Goal: Task Accomplishment & Management: Complete application form

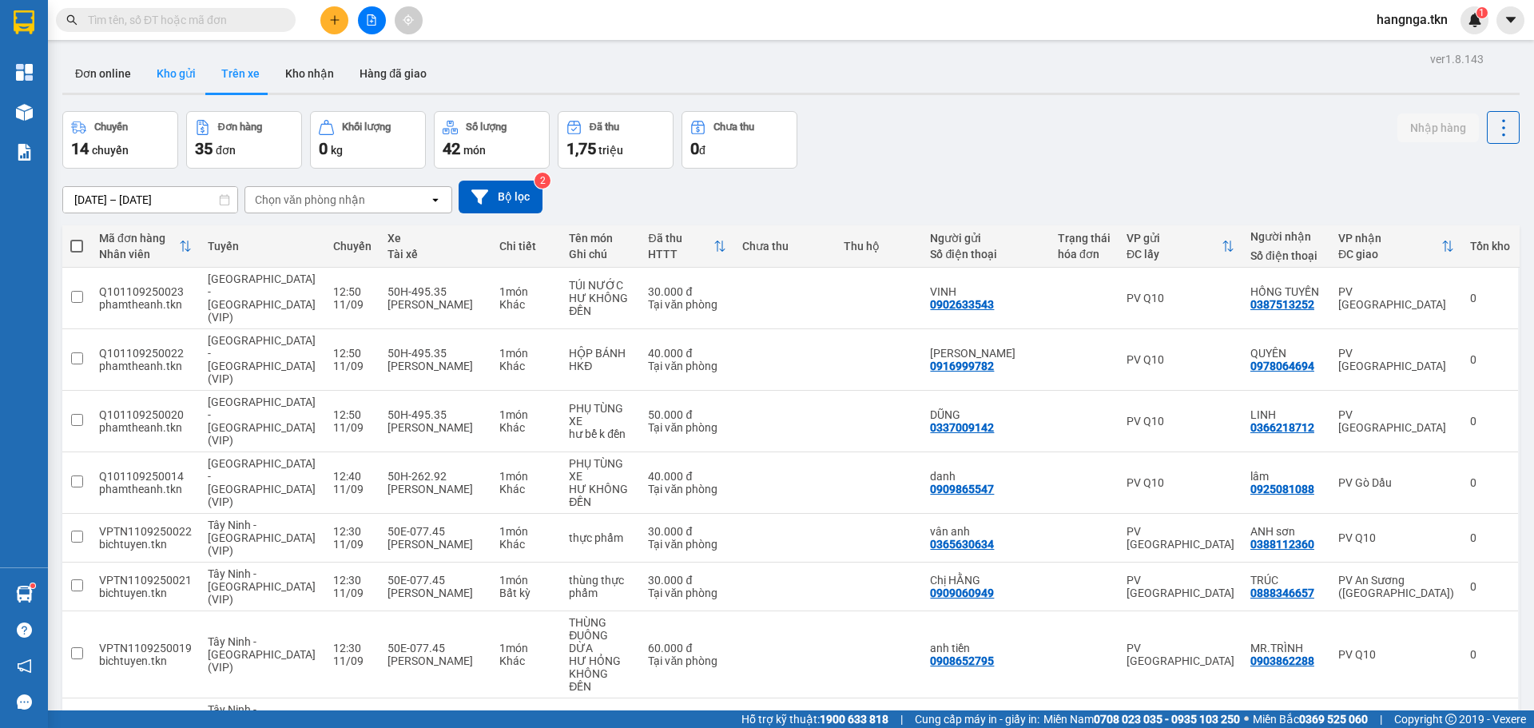
click at [164, 76] on button "Kho gửi" at bounding box center [176, 73] width 65 height 38
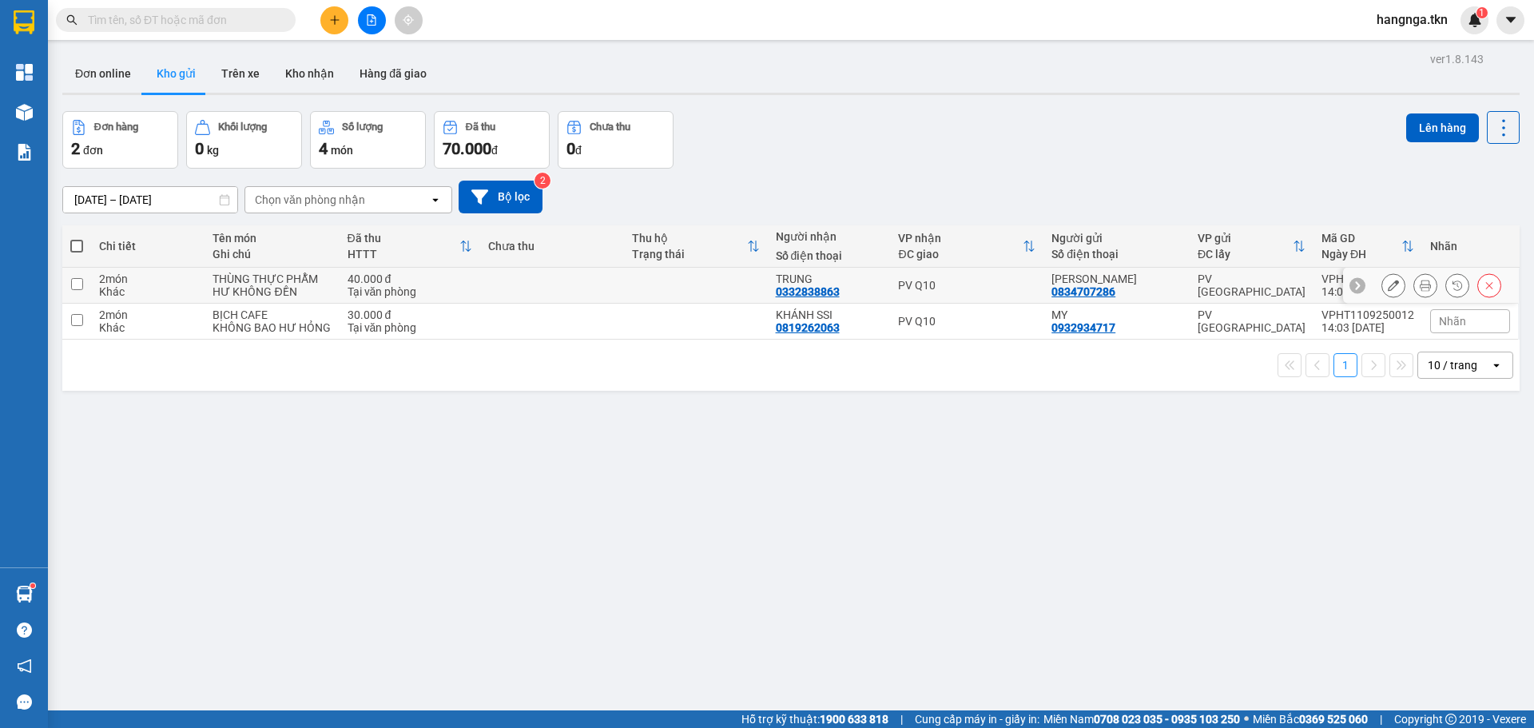
click at [307, 285] on div "THÙNG THỰC PHẪM" at bounding box center [271, 278] width 118 height 13
checkbox input "true"
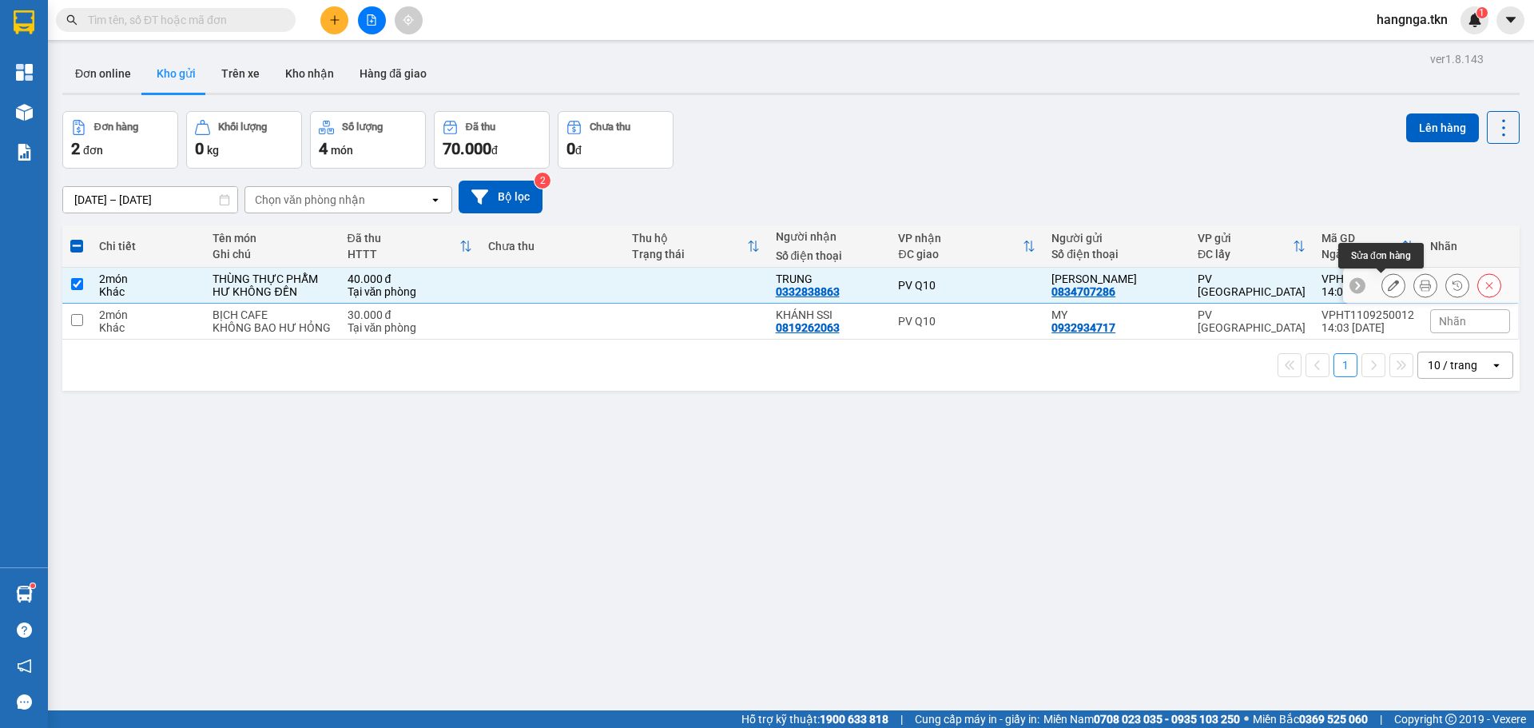
click at [1388, 288] on icon at bounding box center [1393, 285] width 11 height 11
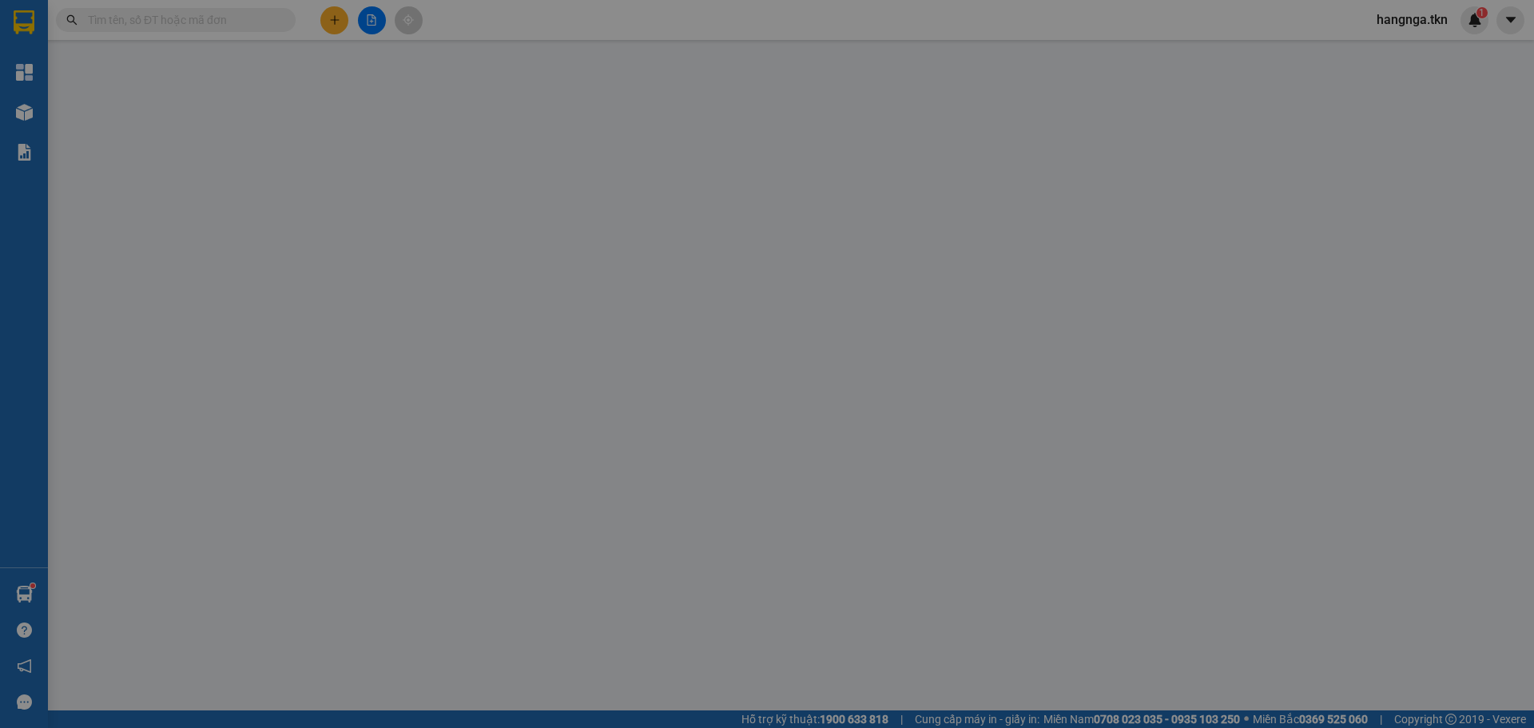
type input "0834707286"
type input "[PERSON_NAME]"
type input "0332838863"
type input "TRUNG"
type input "40.000"
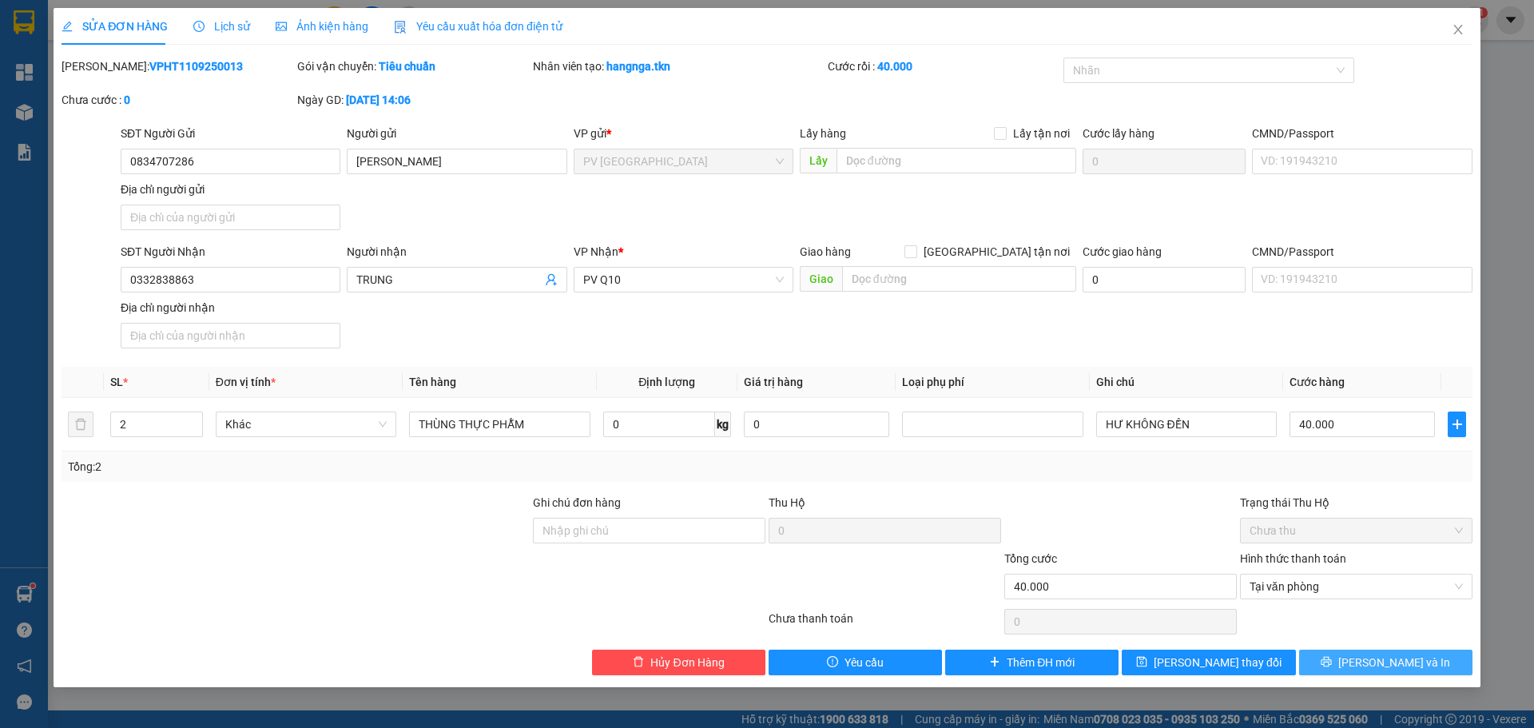
click at [1389, 663] on span "[PERSON_NAME] và In" at bounding box center [1394, 662] width 112 height 18
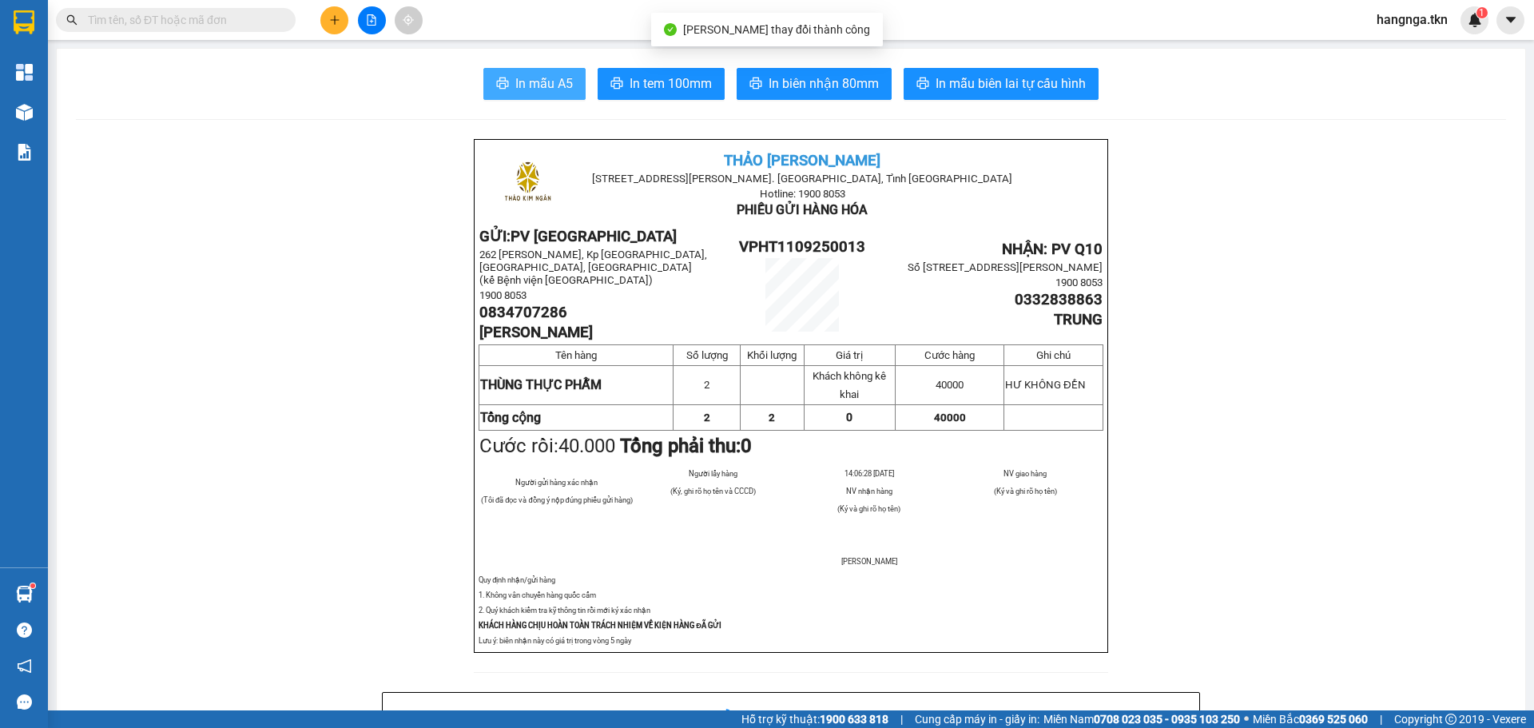
click at [515, 85] on span "In mẫu A5" at bounding box center [544, 83] width 58 height 20
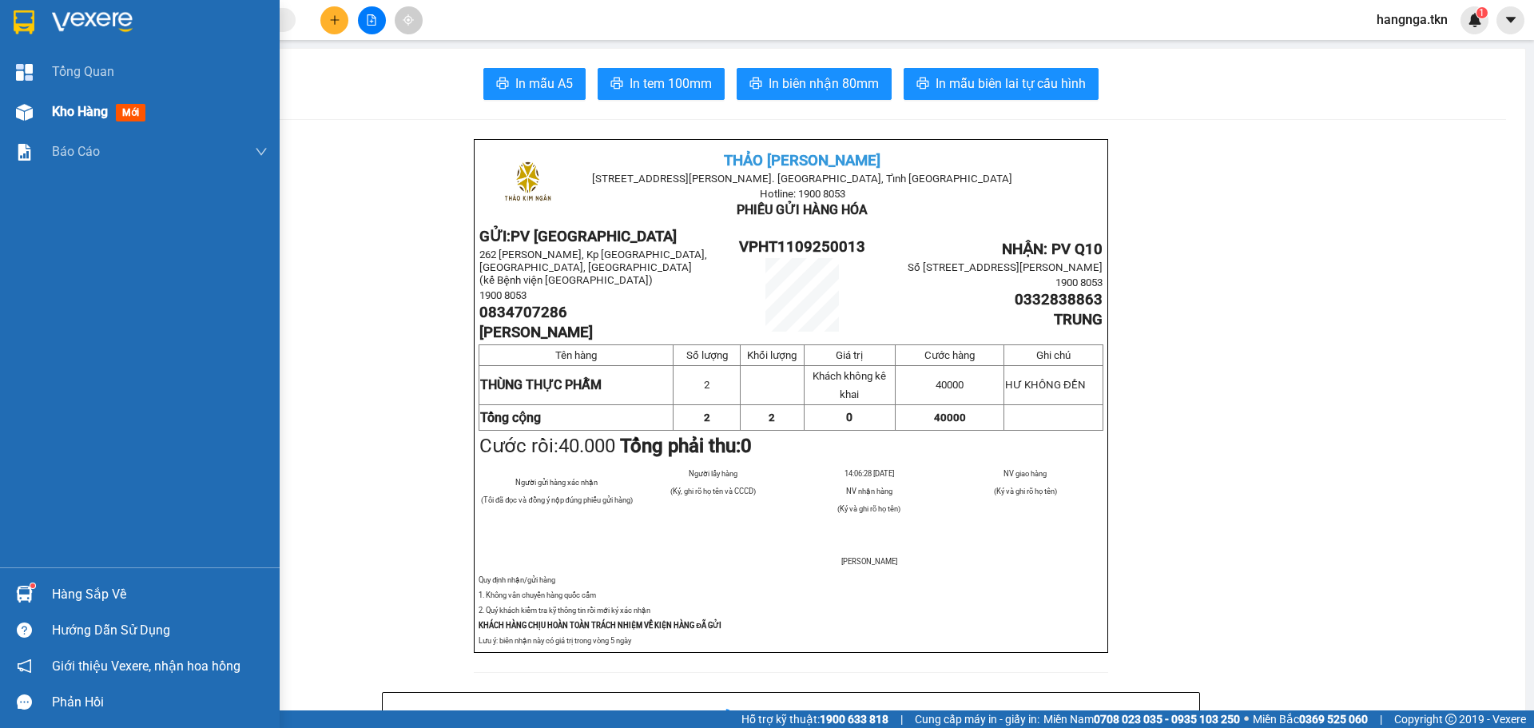
click at [28, 118] on img at bounding box center [24, 112] width 17 height 17
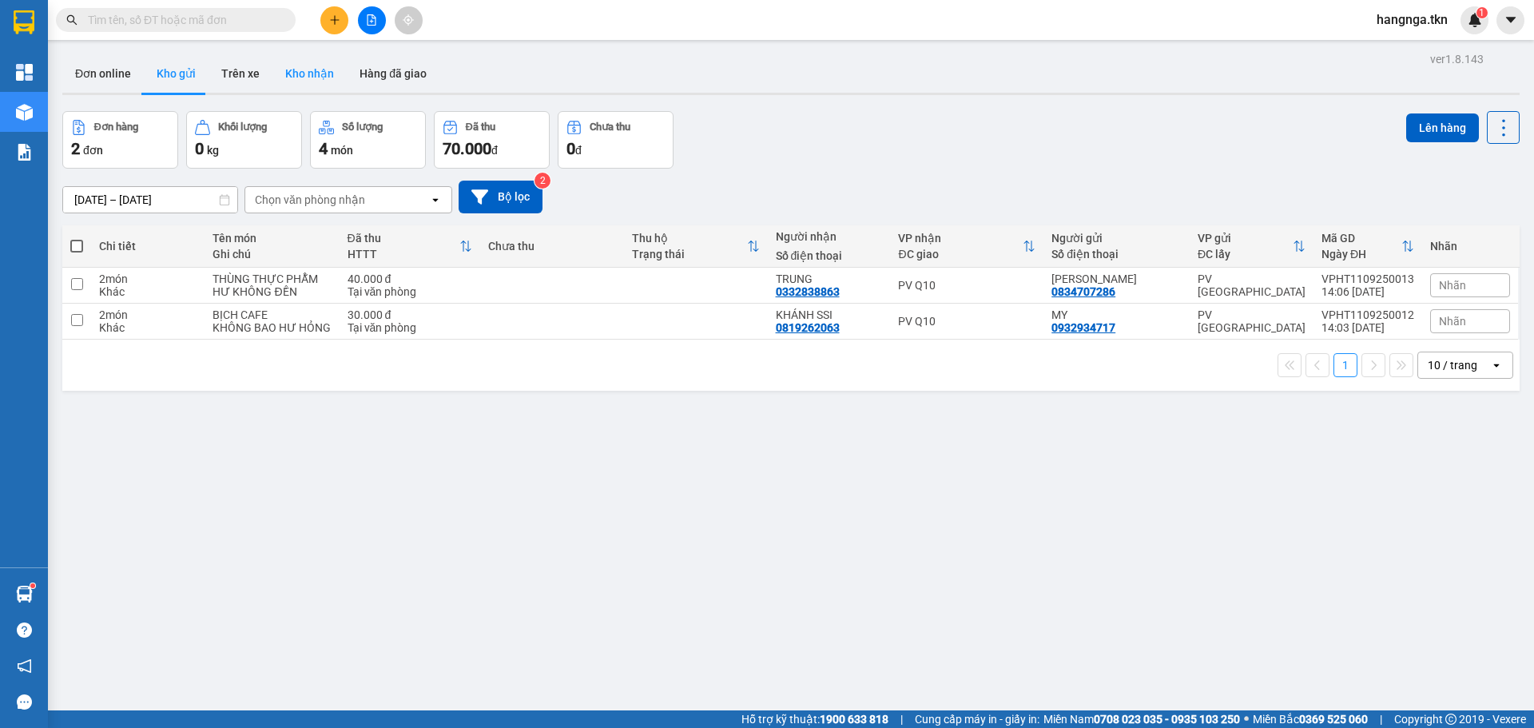
click at [288, 77] on button "Kho nhận" at bounding box center [309, 73] width 74 height 38
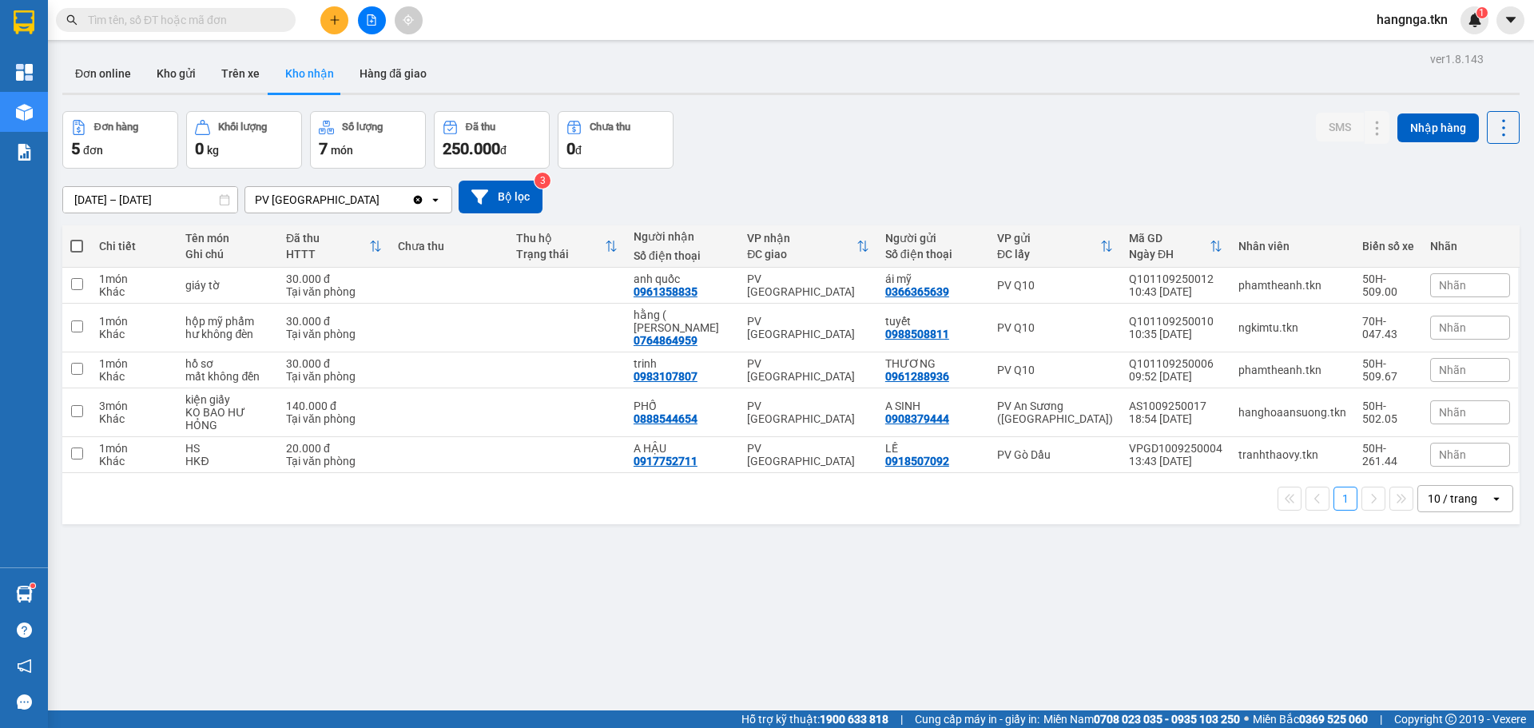
click at [821, 173] on div "[DATE] – [DATE] Press the down arrow key to interact with the calendar and sele…" at bounding box center [790, 197] width 1457 height 57
click at [186, 23] on input "text" at bounding box center [182, 20] width 189 height 18
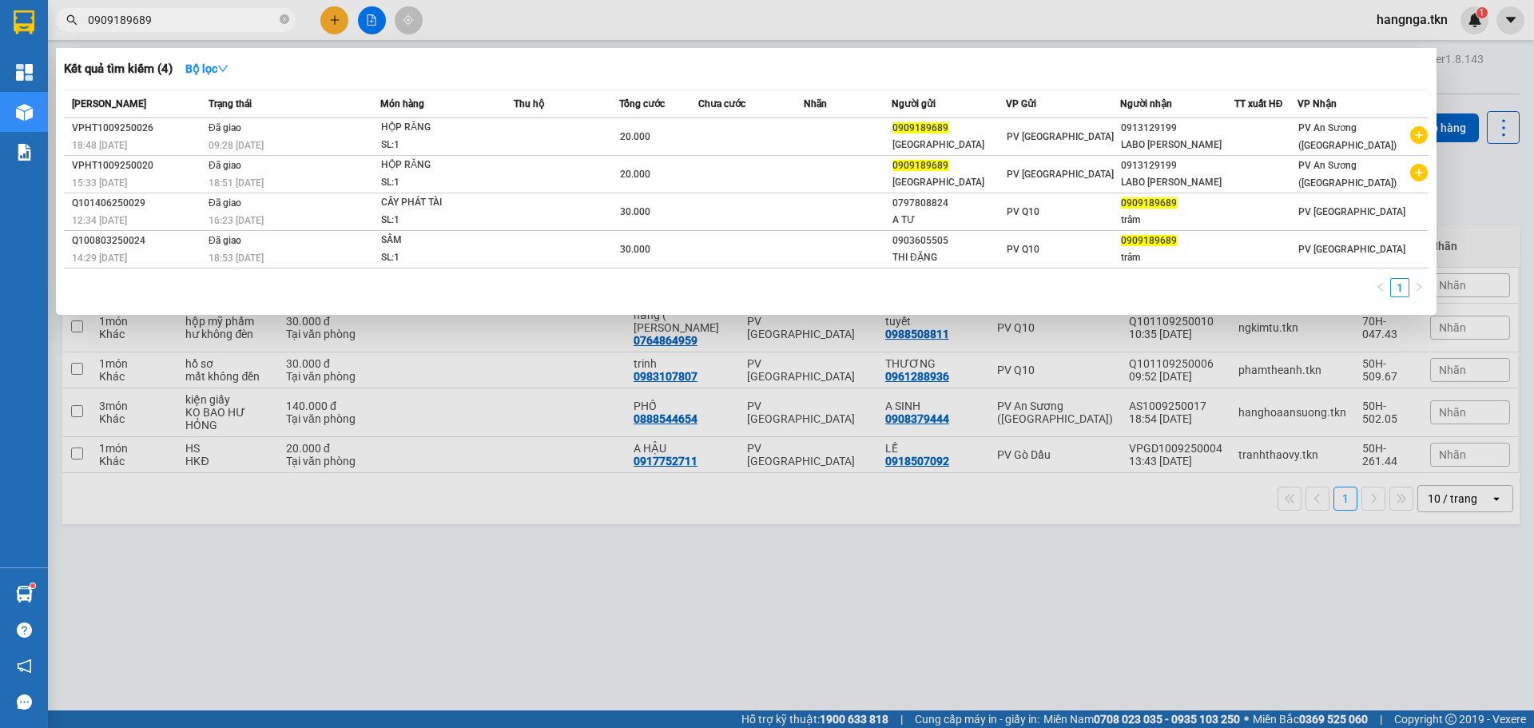
type input "0909189689"
click at [792, 611] on div at bounding box center [767, 364] width 1534 height 728
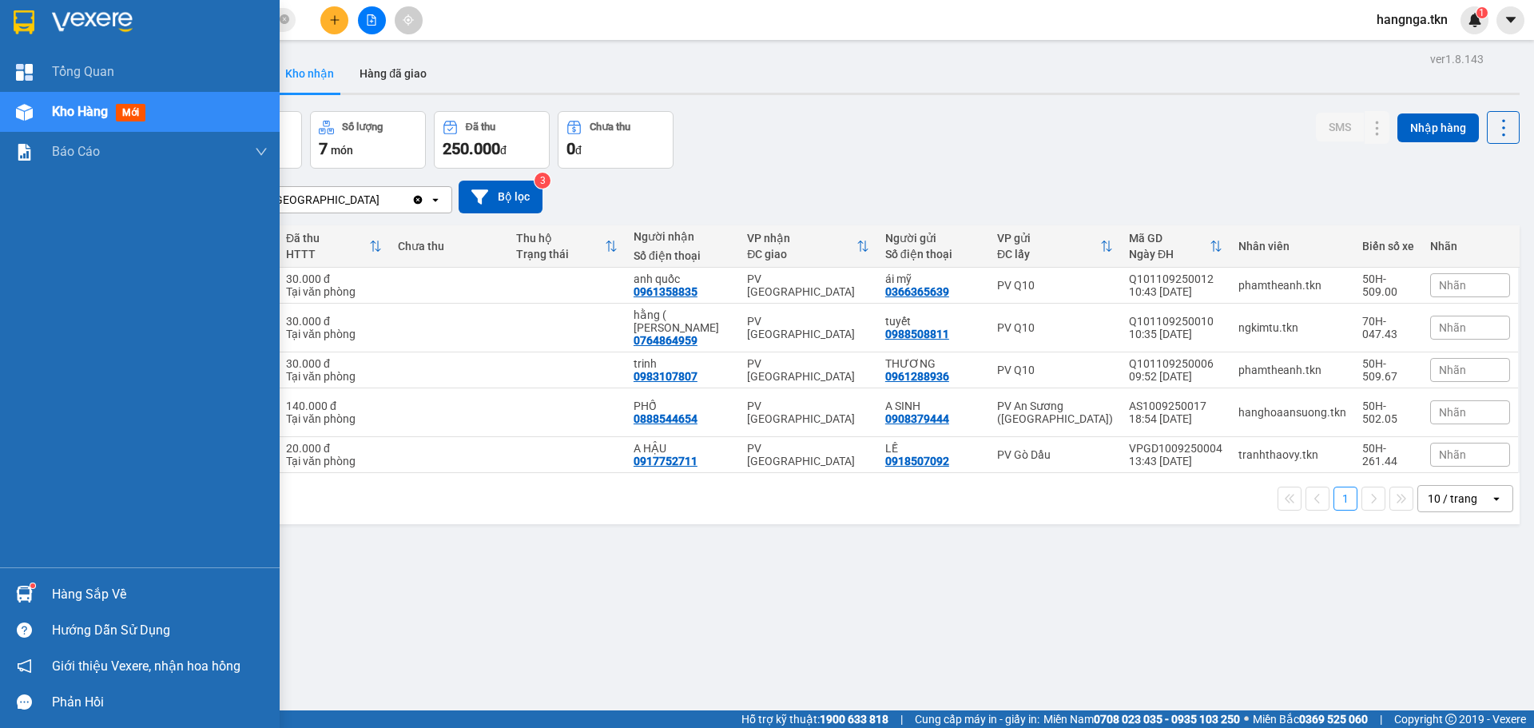
click at [59, 589] on div "Hàng sắp về" at bounding box center [160, 594] width 216 height 24
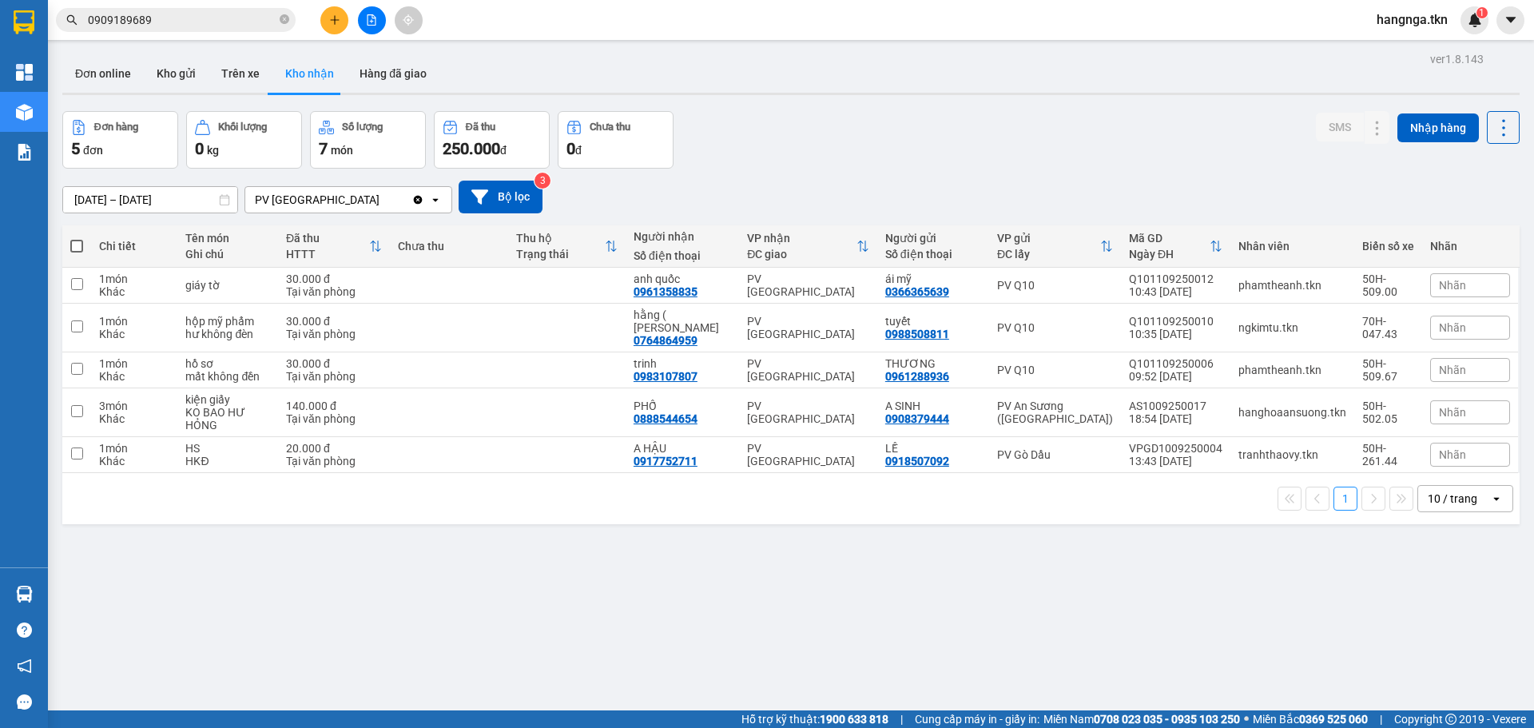
click at [882, 615] on section "Kết quả tìm kiếm ( 4 ) Bộ lọc Mã ĐH Trạng thái Món hàng Thu hộ Tổng cước Chưa c…" at bounding box center [767, 364] width 1534 height 728
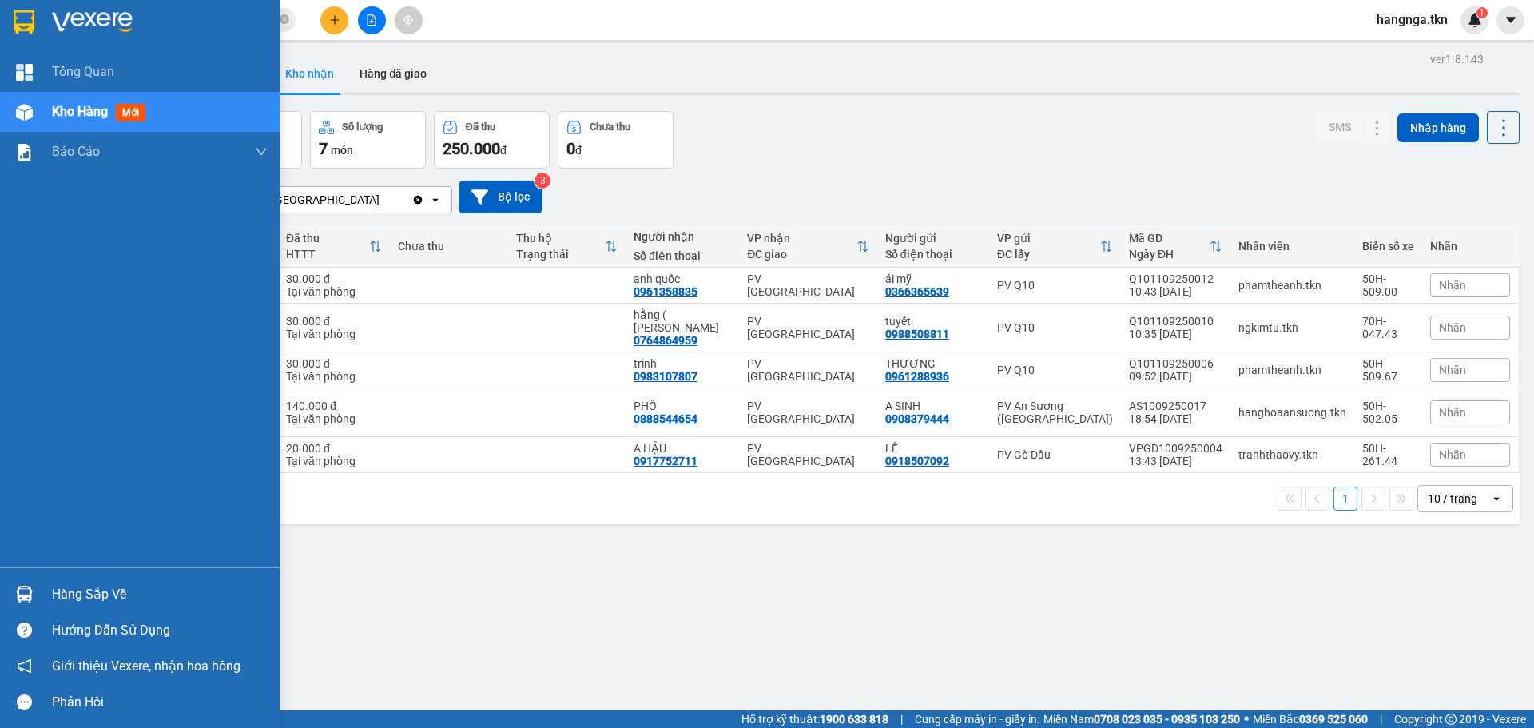
click at [65, 594] on div "Hàng sắp về" at bounding box center [160, 594] width 216 height 24
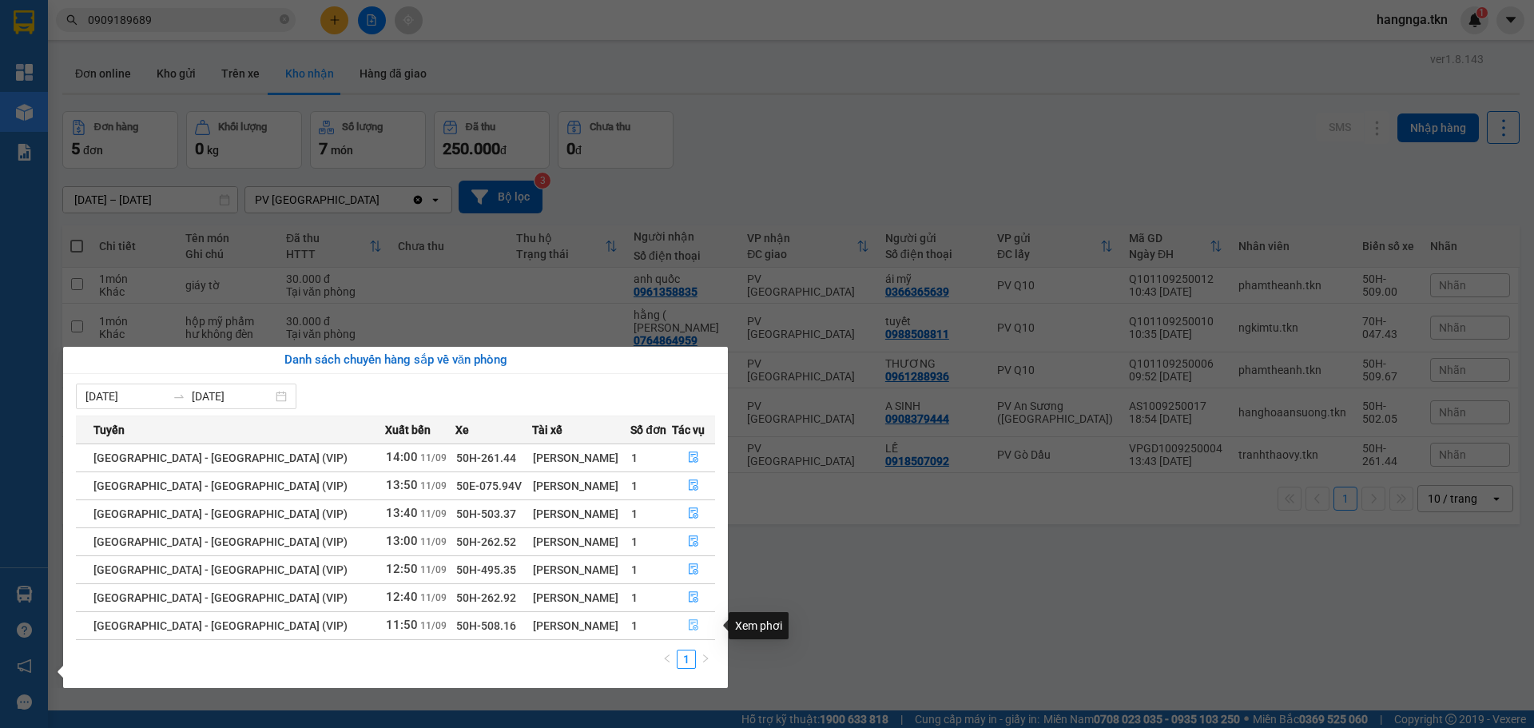
click at [681, 622] on button "button" at bounding box center [694, 626] width 42 height 26
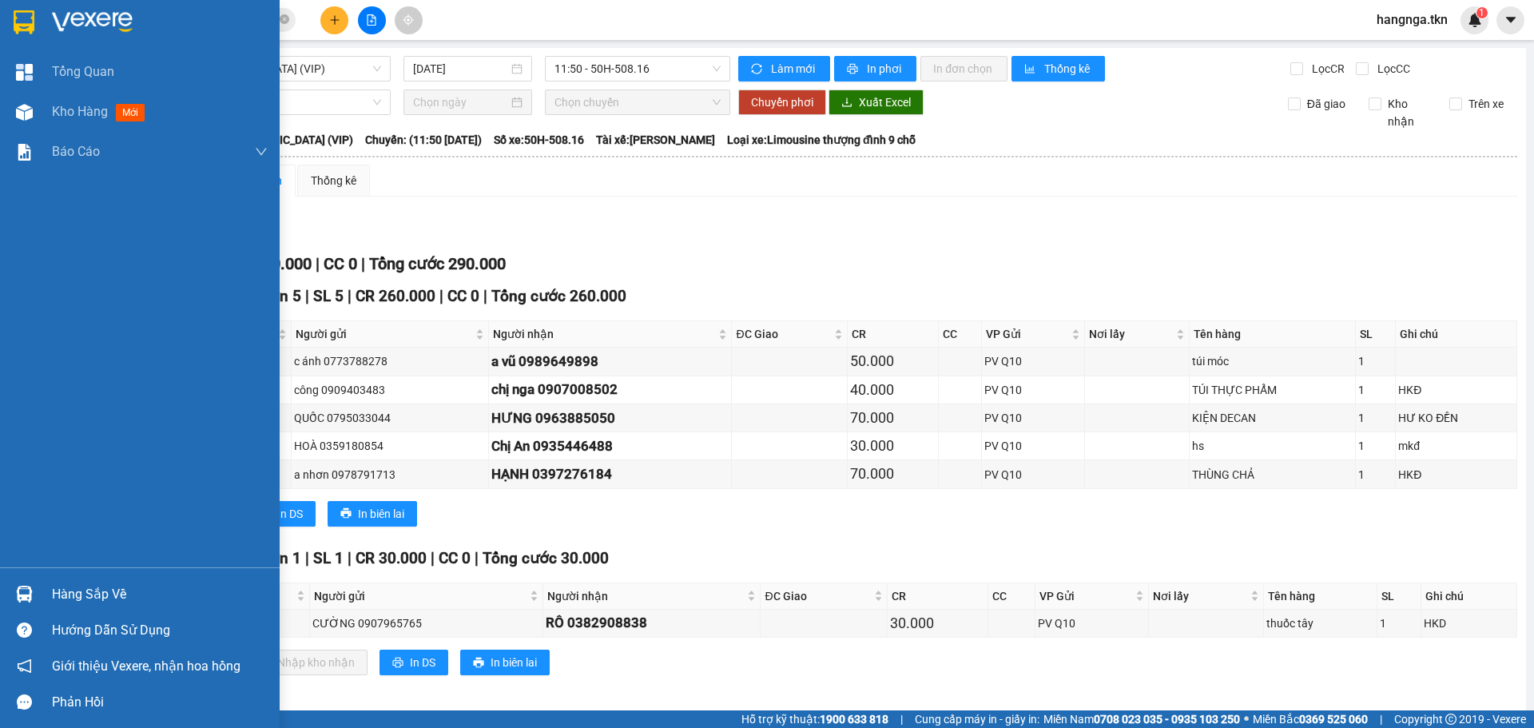
click at [84, 595] on div "Hàng sắp về" at bounding box center [160, 594] width 216 height 24
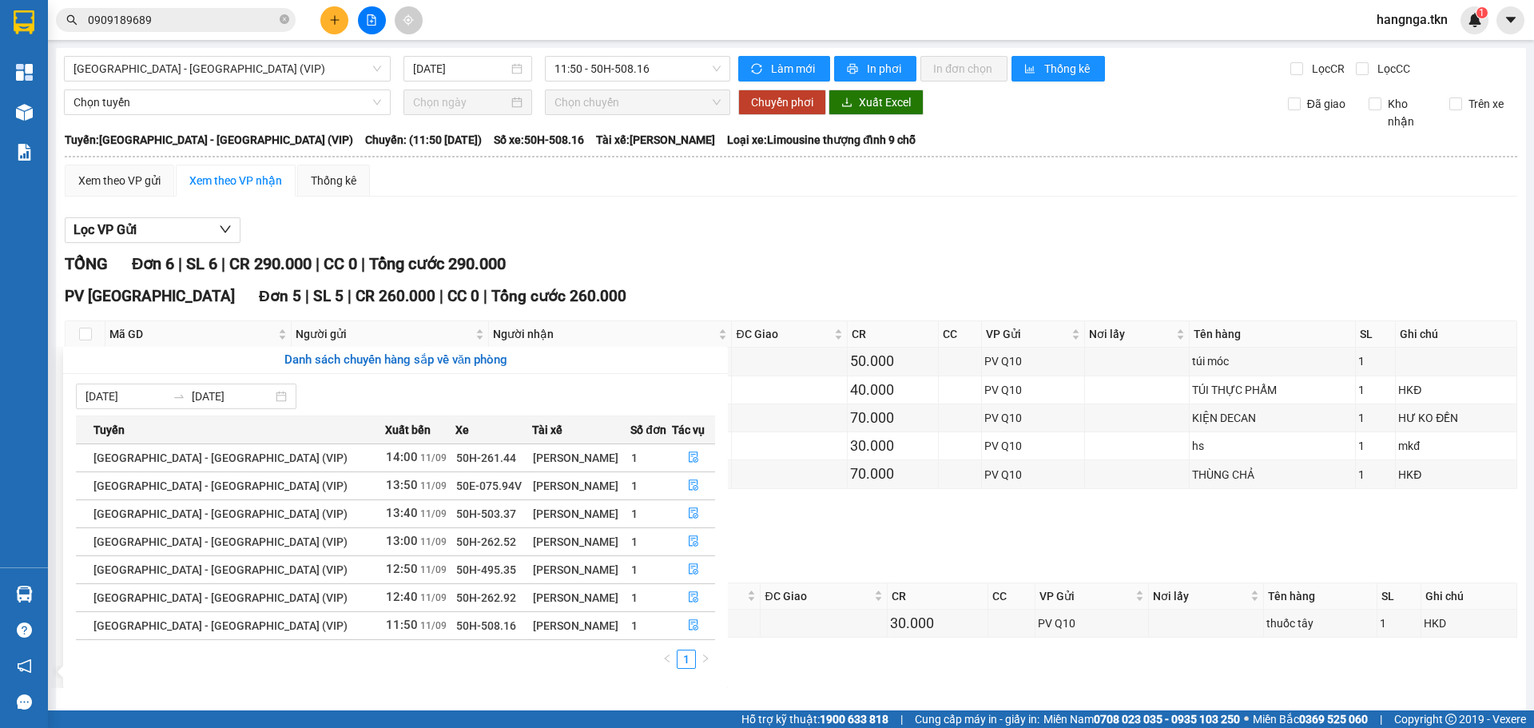
click at [787, 232] on section "Kết quả tìm kiếm ( 4 ) Bộ lọc Mã ĐH Trạng thái Món hàng Thu hộ Tổng cước Chưa c…" at bounding box center [767, 364] width 1534 height 728
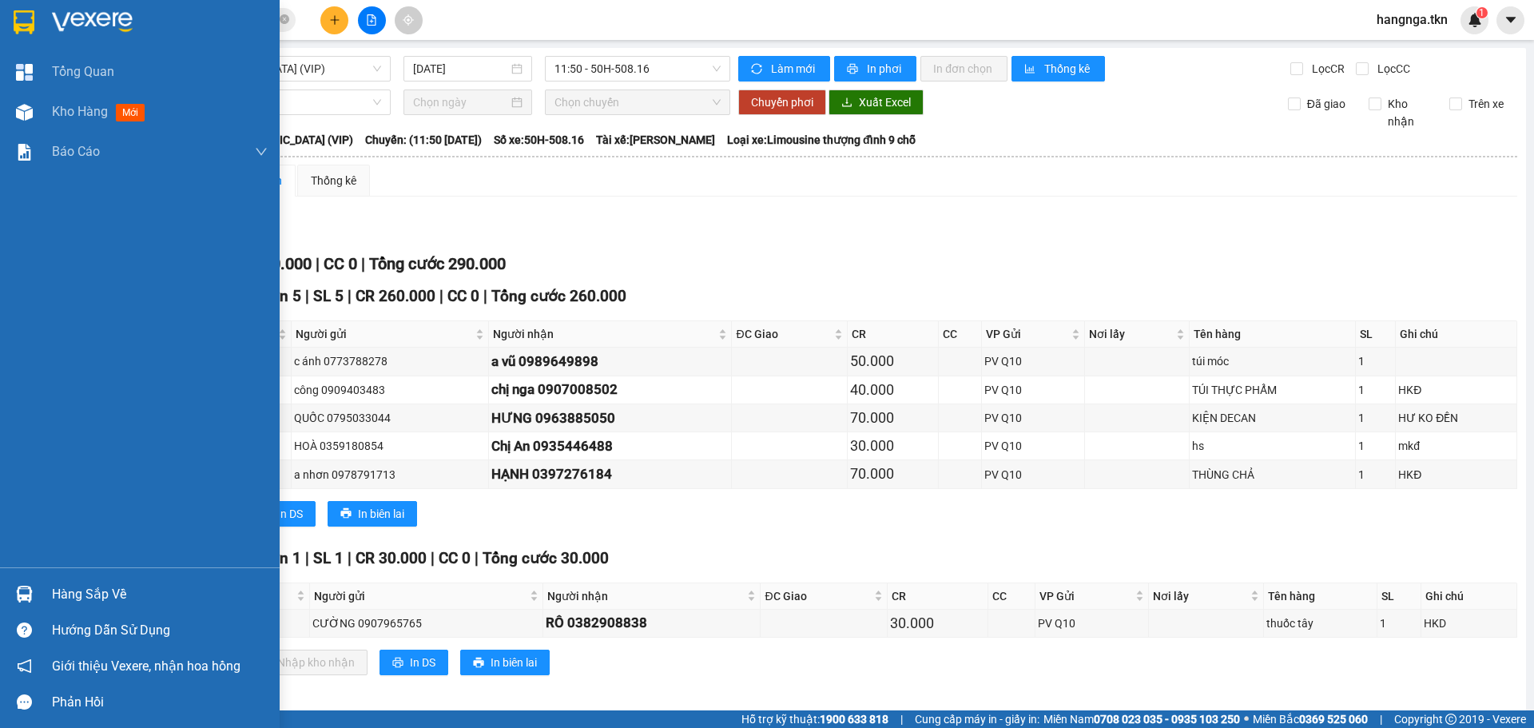
click at [58, 18] on img at bounding box center [92, 22] width 81 height 24
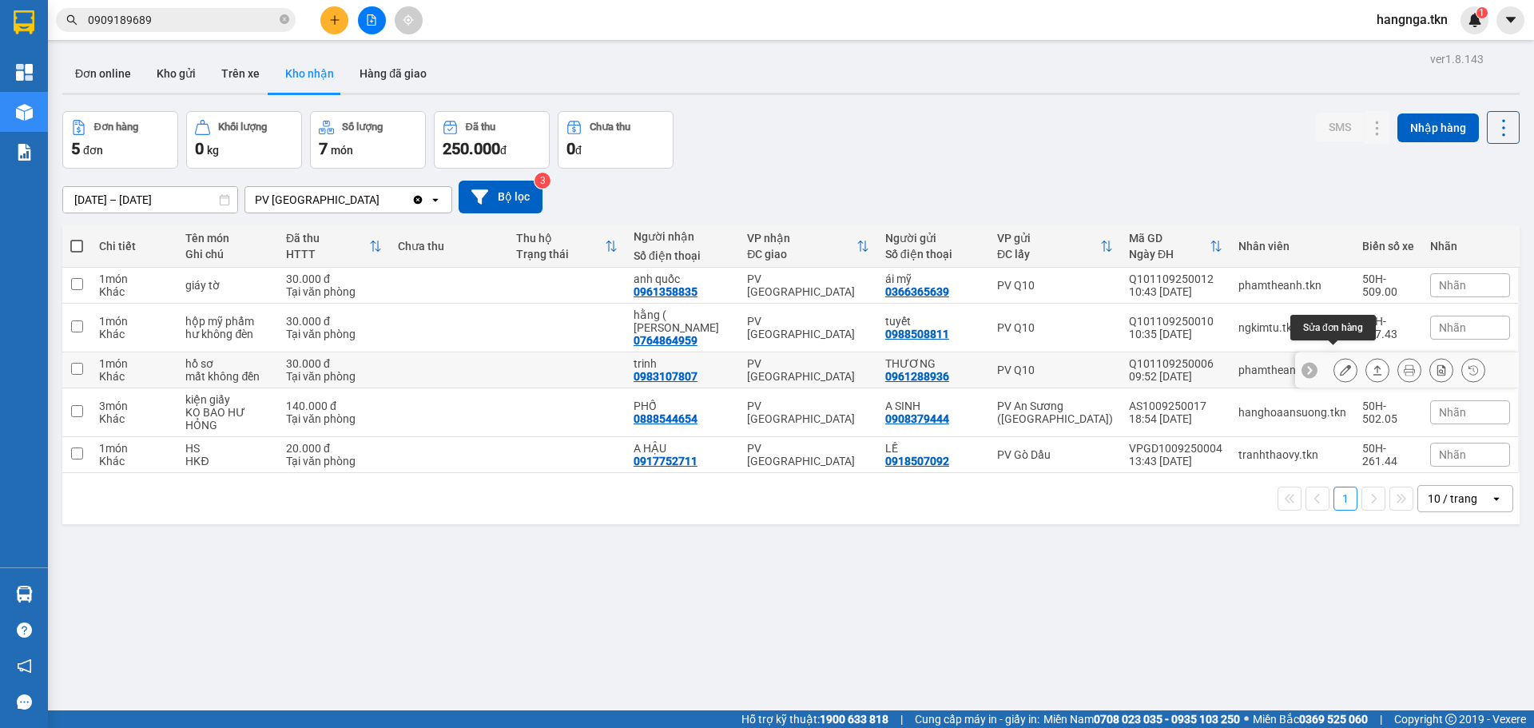
click at [1340, 364] on icon at bounding box center [1345, 369] width 11 height 11
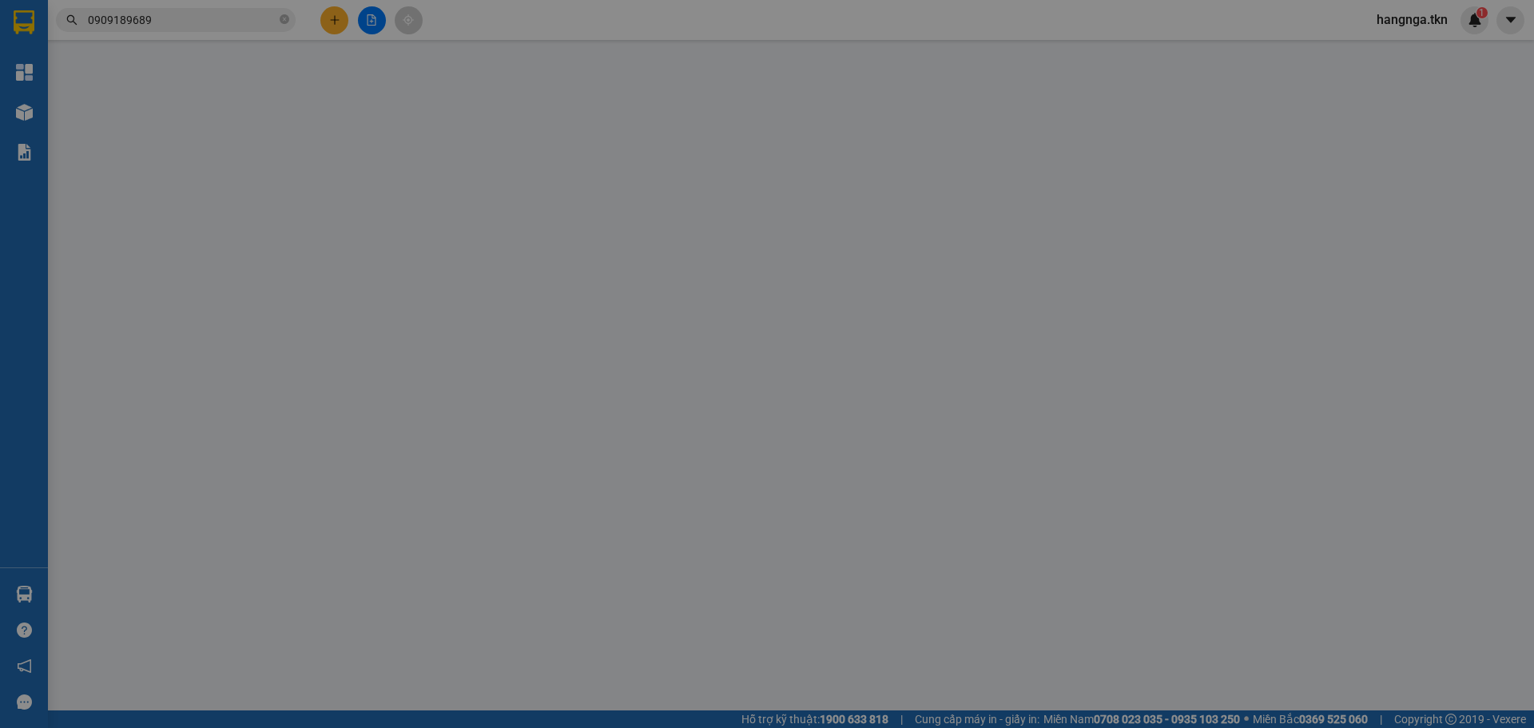
type input "0961288936"
type input "THƯƠNG"
type input "0983107807"
type input "trinh"
type input "30.000"
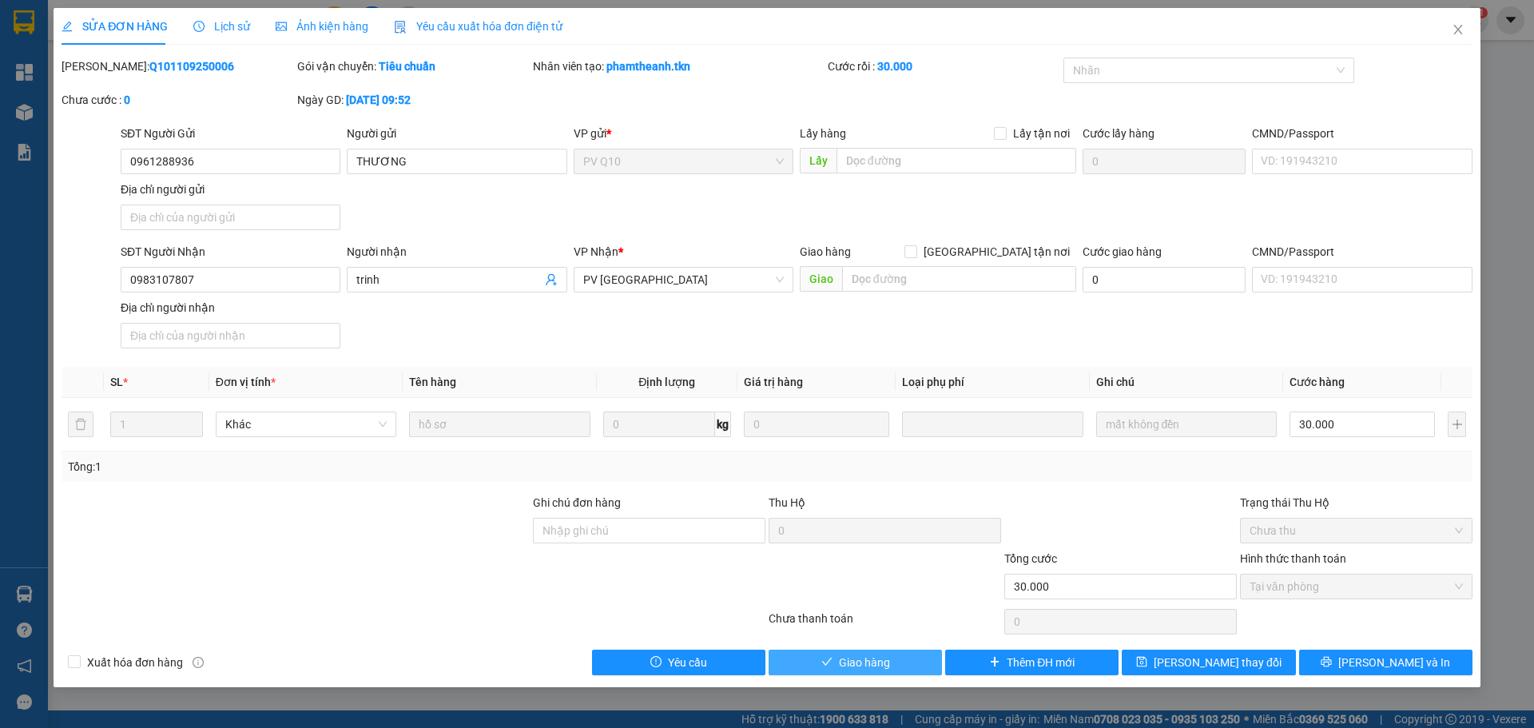
click at [839, 664] on span "Giao hàng" at bounding box center [864, 662] width 51 height 18
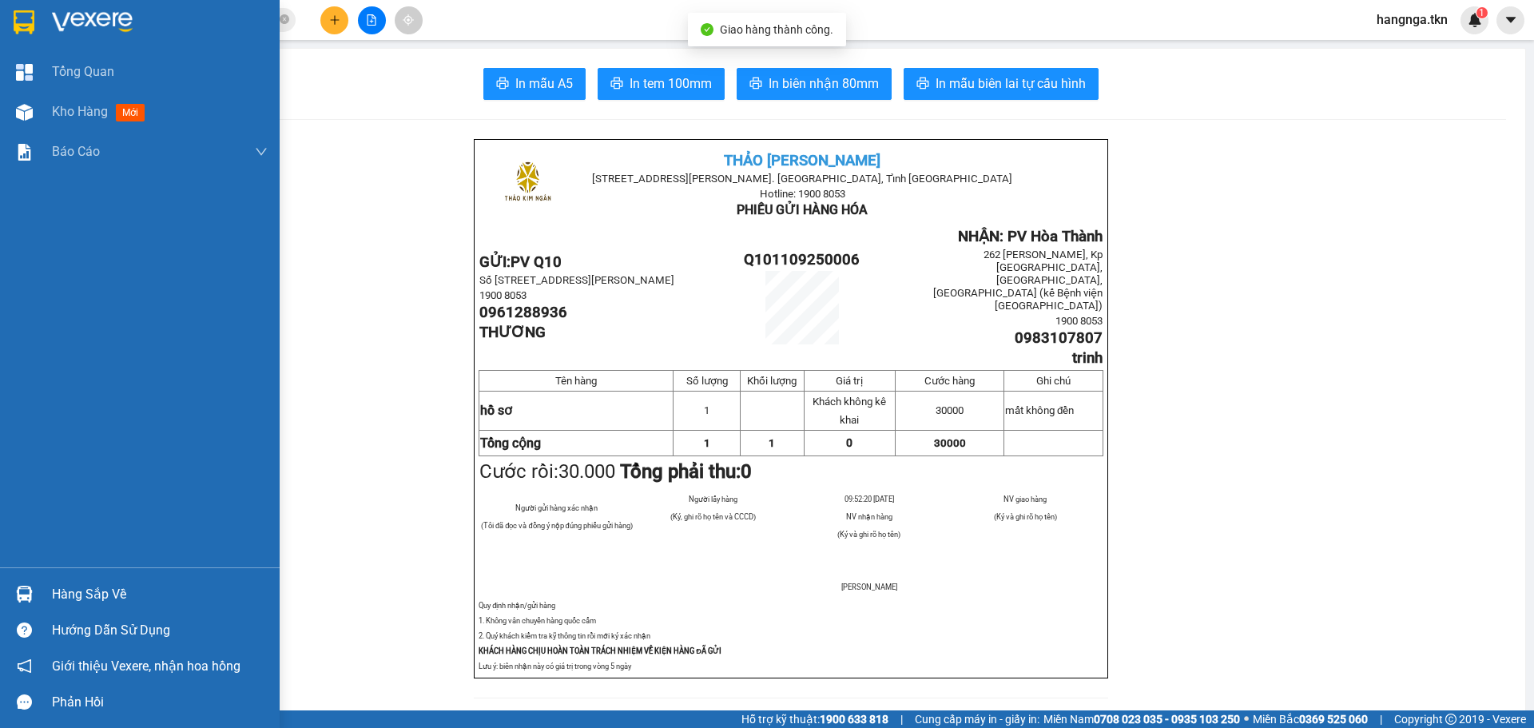
click at [69, 597] on div "Hàng sắp về" at bounding box center [160, 594] width 216 height 24
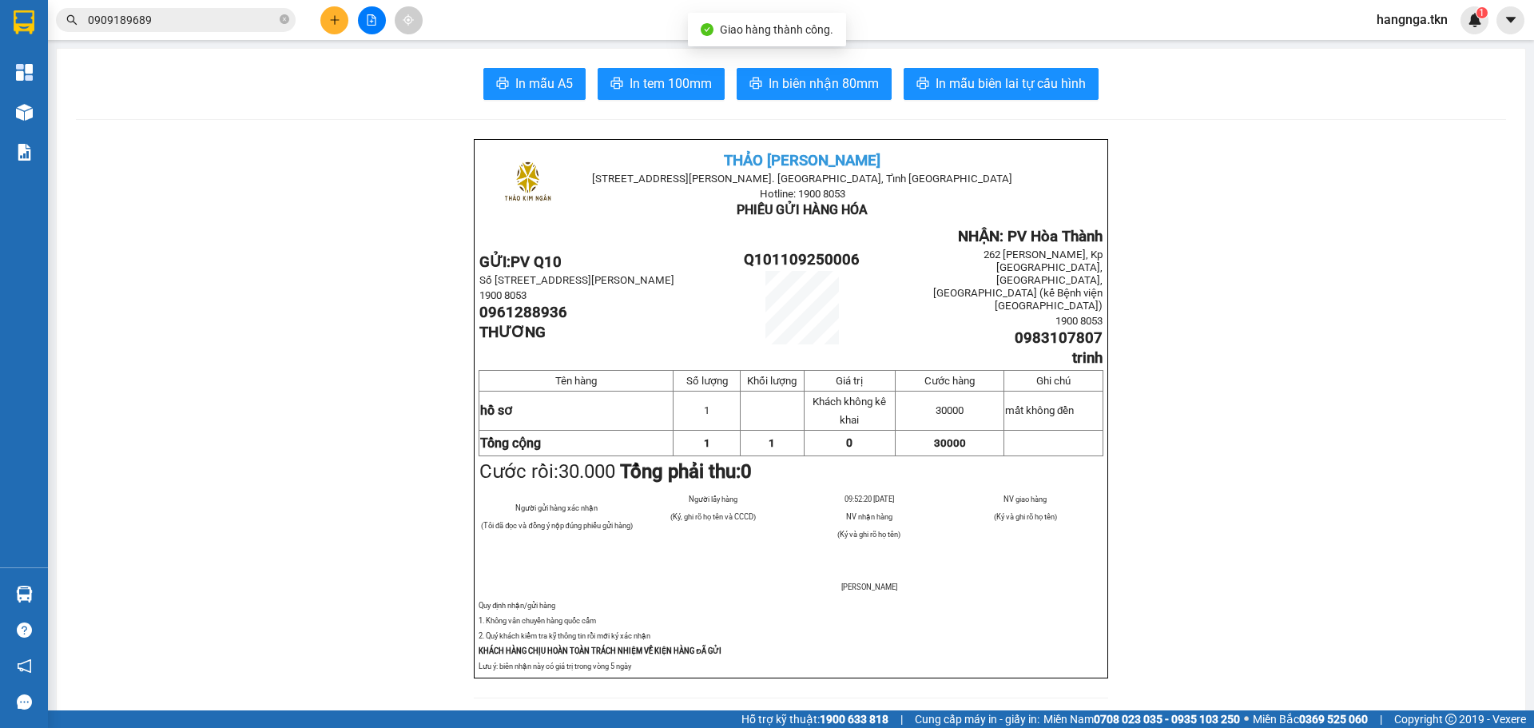
click at [313, 256] on section "Kết quả tìm kiếm ( 4 ) Bộ lọc Mã ĐH Trạng thái Món hàng Thu hộ Tổng cước Chưa c…" at bounding box center [767, 364] width 1534 height 728
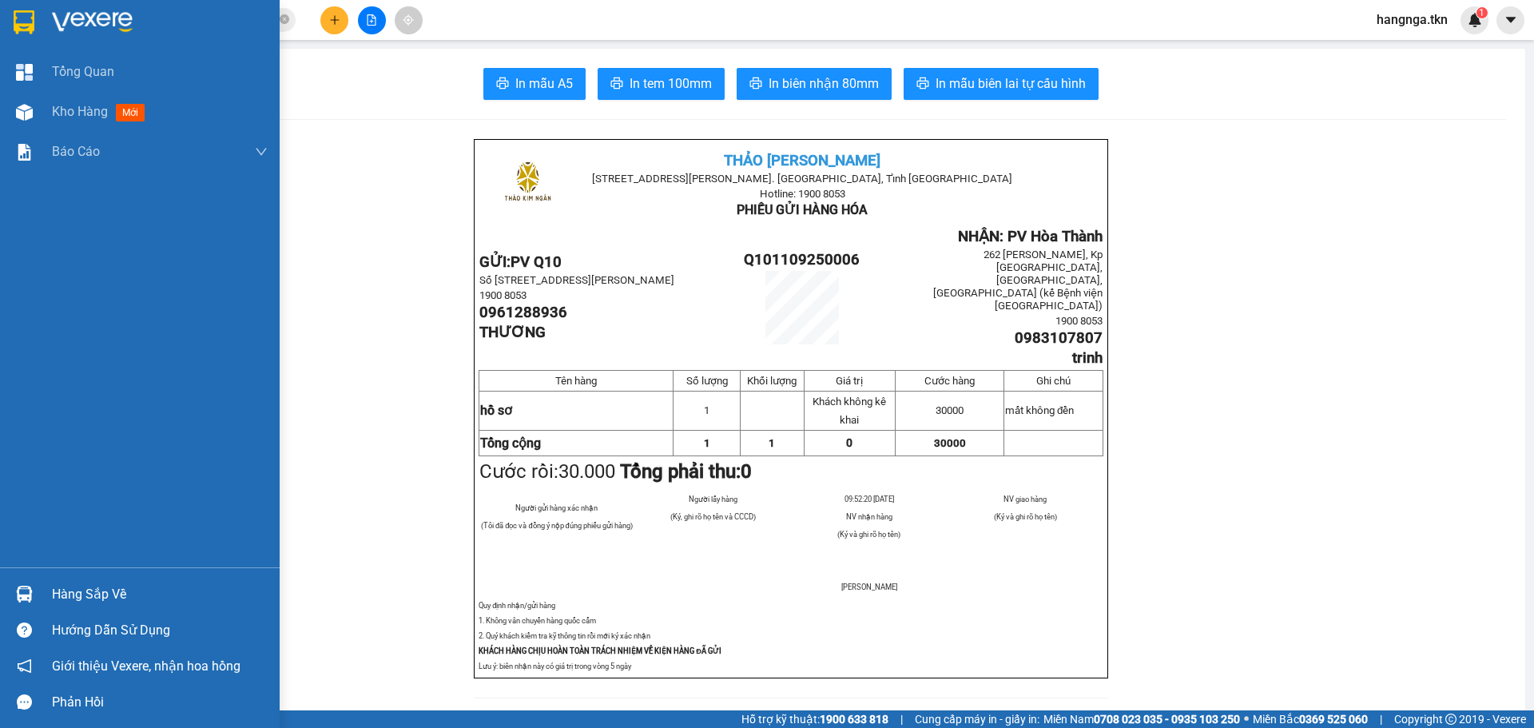
click at [22, 13] on img at bounding box center [24, 22] width 21 height 24
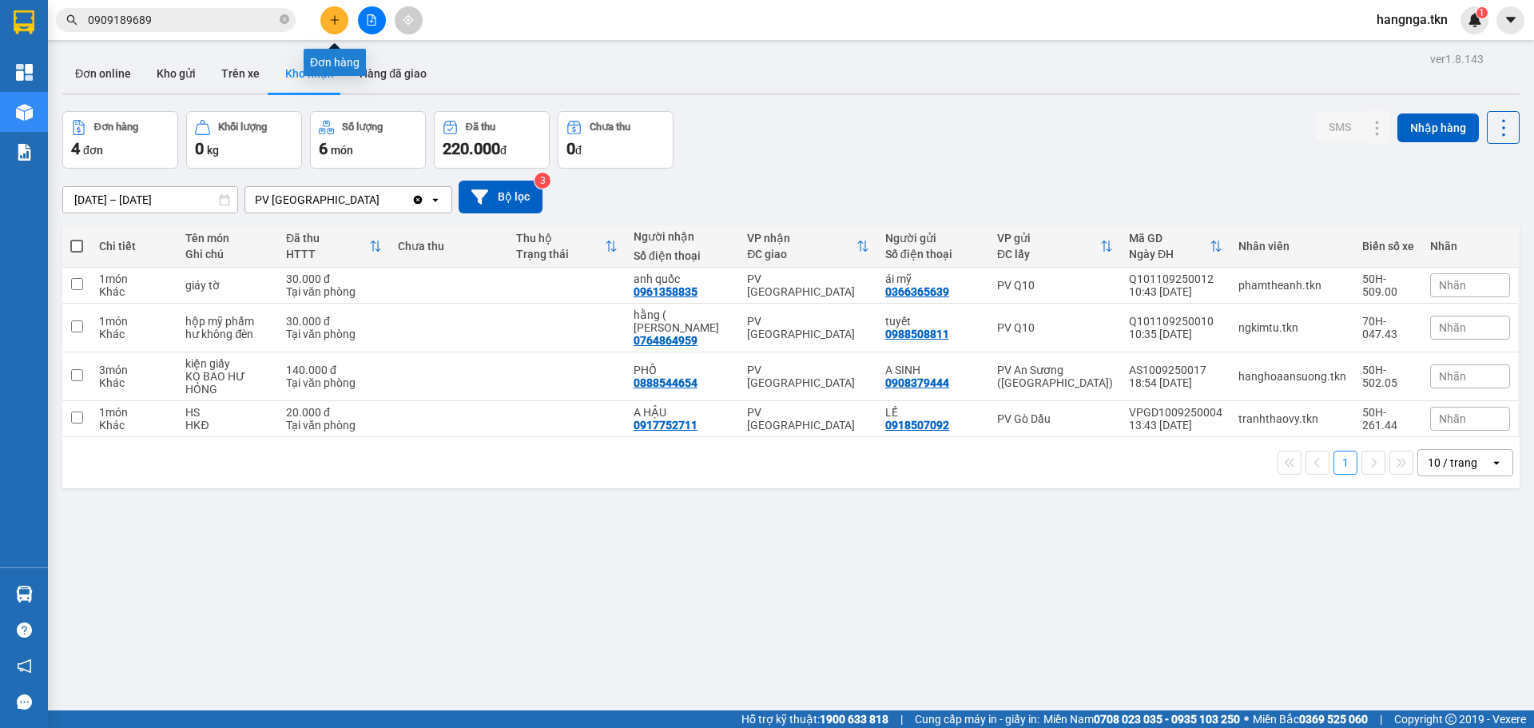
click at [338, 21] on icon "plus" at bounding box center [334, 19] width 11 height 11
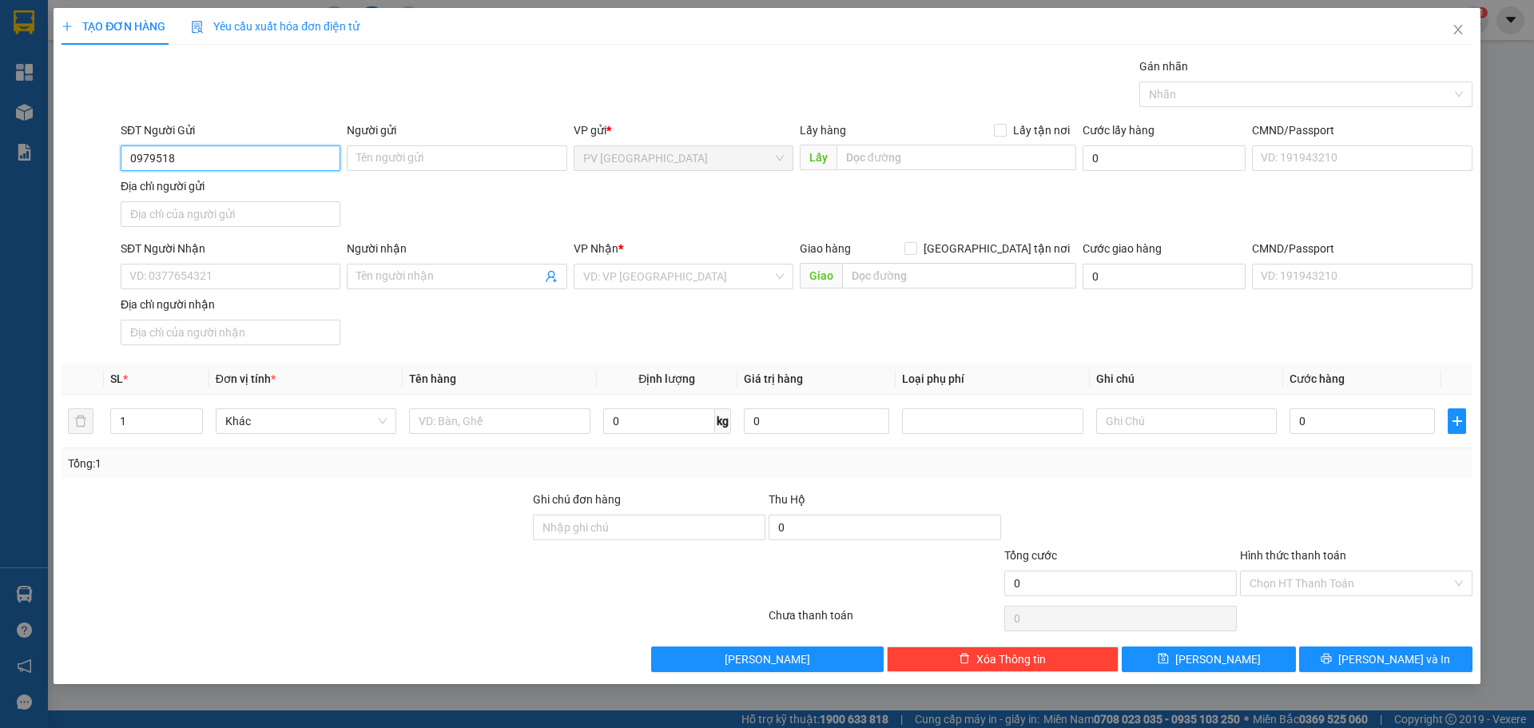
click at [213, 161] on input "0979518" at bounding box center [231, 158] width 220 height 26
type input "0979518707"
click at [433, 161] on input "Người gửi" at bounding box center [457, 158] width 220 height 26
click at [427, 158] on input "Người gửi" at bounding box center [457, 158] width 220 height 26
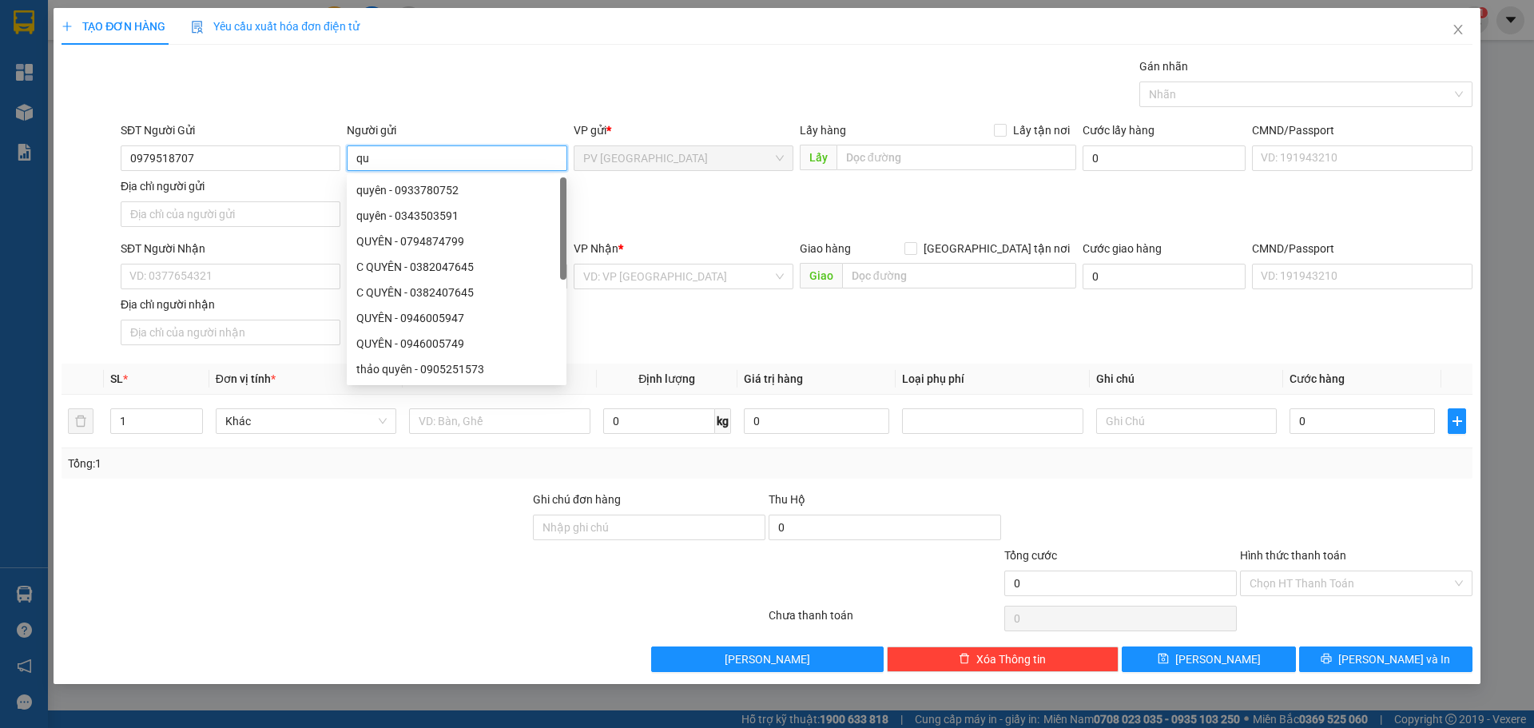
type input "q"
type input "QUYÊN"
click at [174, 277] on input "SĐT Người Nhận" at bounding box center [231, 277] width 220 height 26
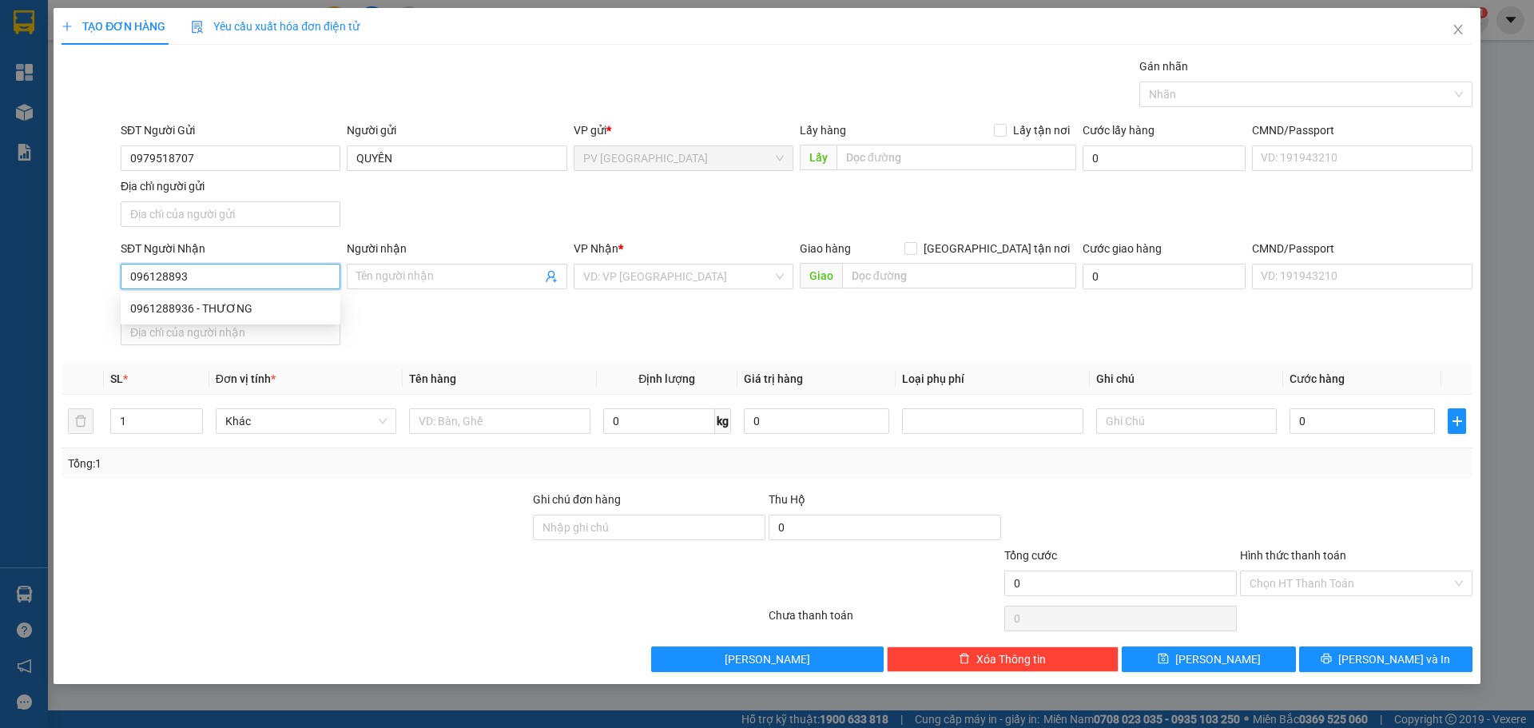
type input "0961288936"
click at [259, 304] on div "0961288936 - THƯƠNG" at bounding box center [230, 309] width 201 height 18
type input "THƯƠNG"
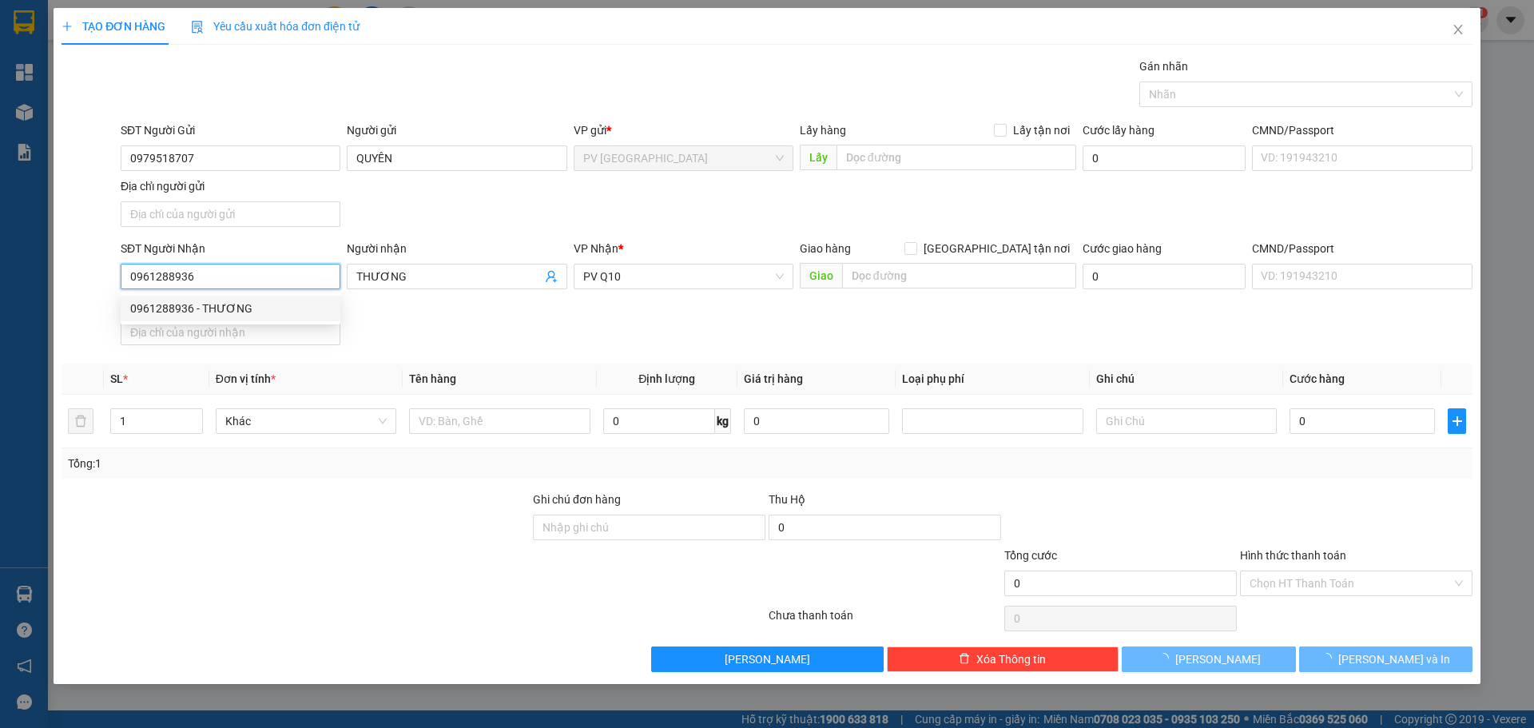
type input "30.000"
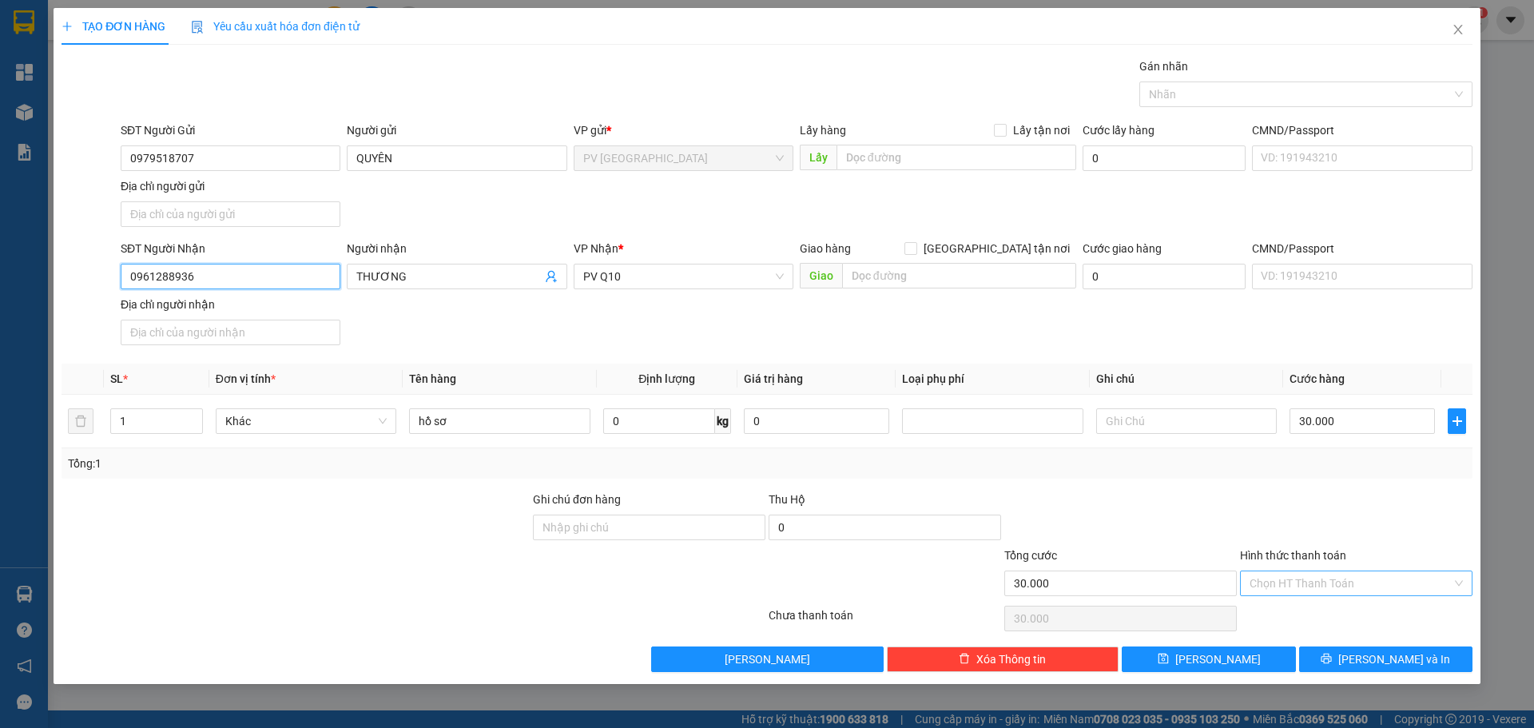
type input "0961288936"
click at [1346, 582] on input "Hình thức thanh toán" at bounding box center [1350, 583] width 202 height 24
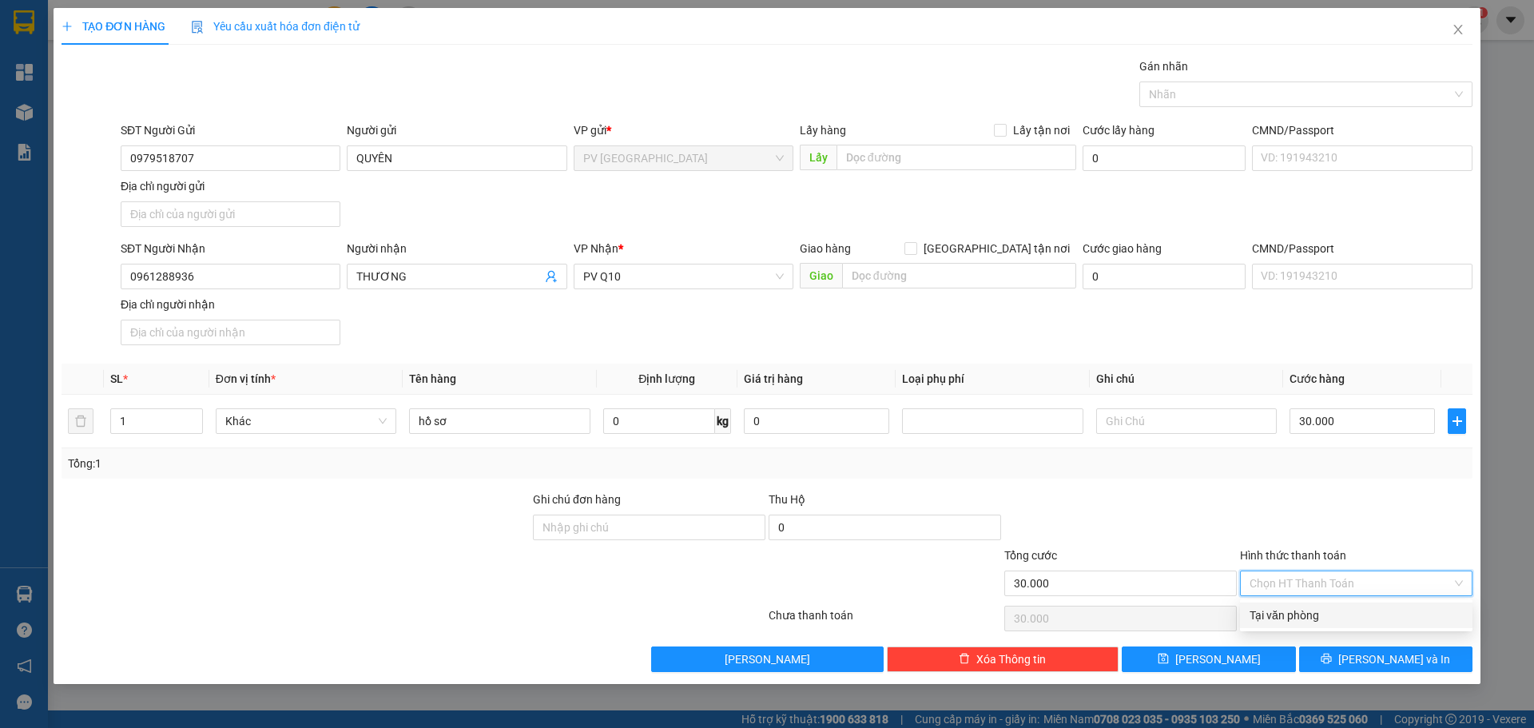
drag, startPoint x: 1327, startPoint y: 613, endPoint x: 1344, endPoint y: 637, distance: 29.7
click at [1327, 614] on div "Tại văn phòng" at bounding box center [1355, 615] width 213 height 18
type input "0"
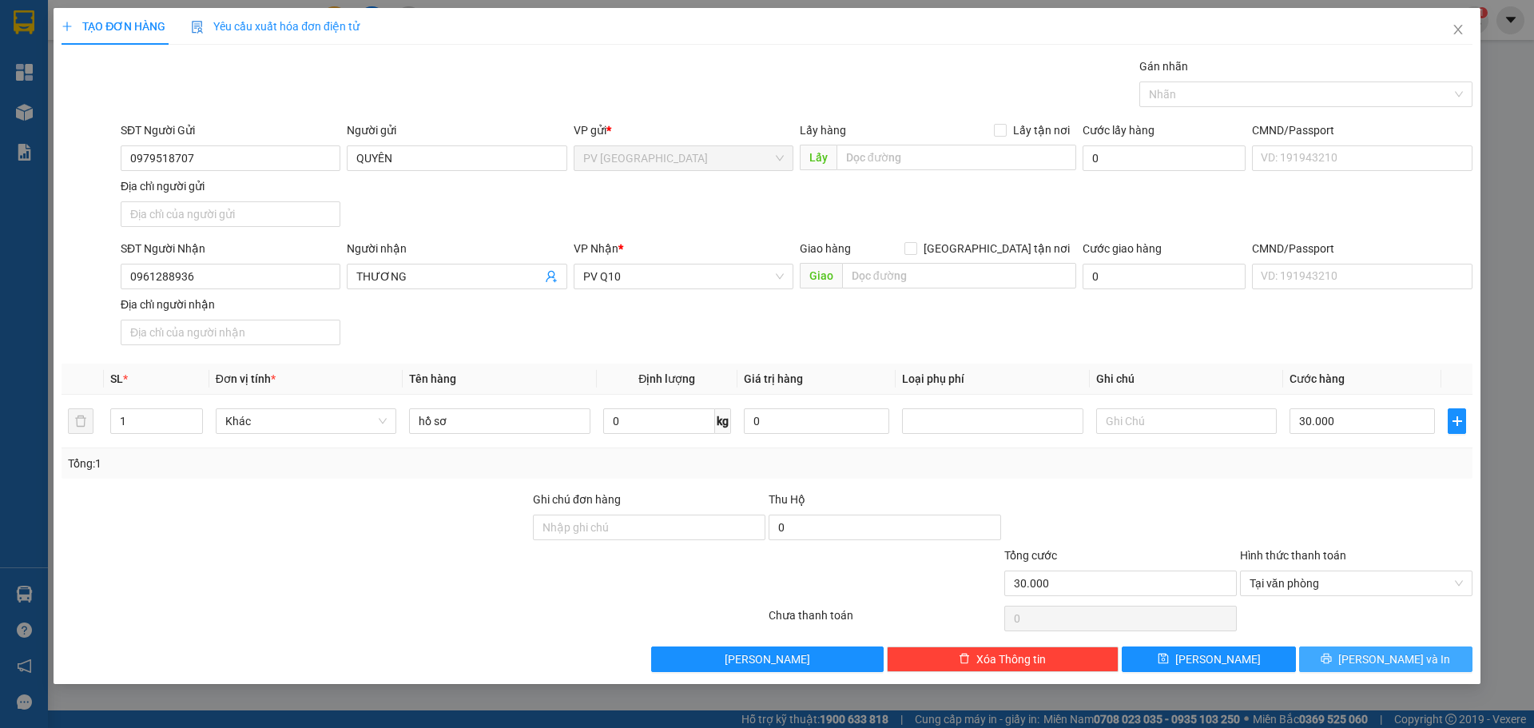
click at [1332, 658] on icon "printer" at bounding box center [1326, 658] width 10 height 10
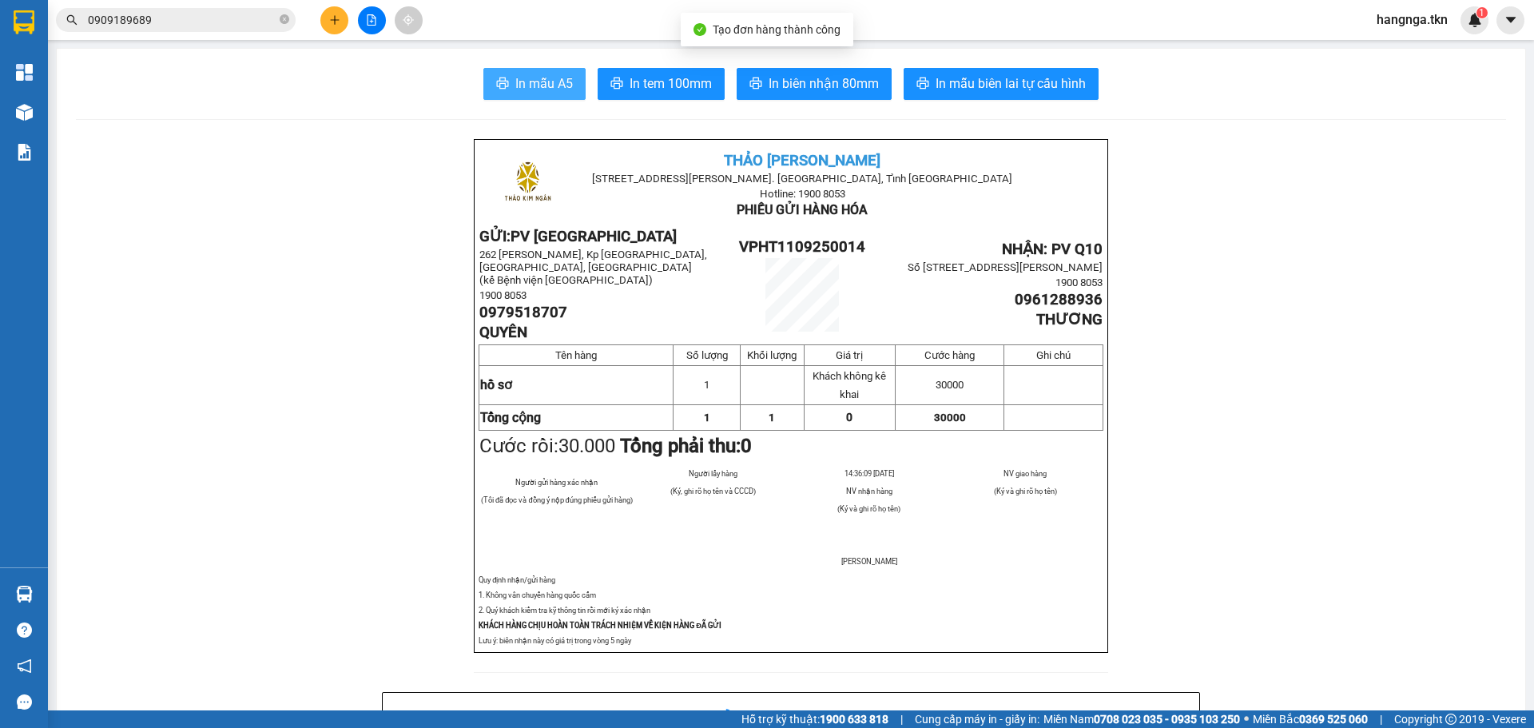
click at [537, 81] on span "In mẫu A5" at bounding box center [544, 83] width 58 height 20
click at [529, 82] on span "In mẫu A5" at bounding box center [544, 83] width 58 height 20
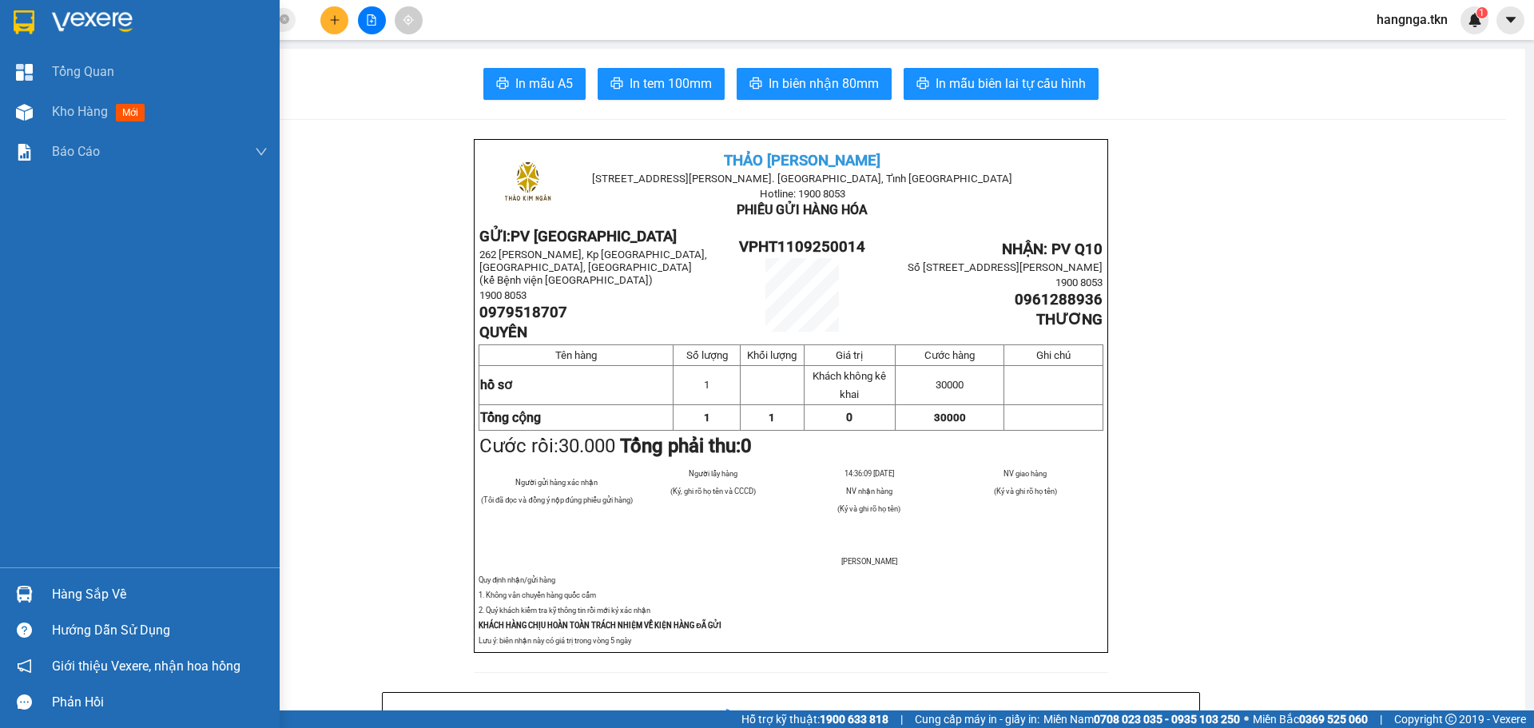
click at [70, 591] on div "Hàng sắp về" at bounding box center [160, 594] width 216 height 24
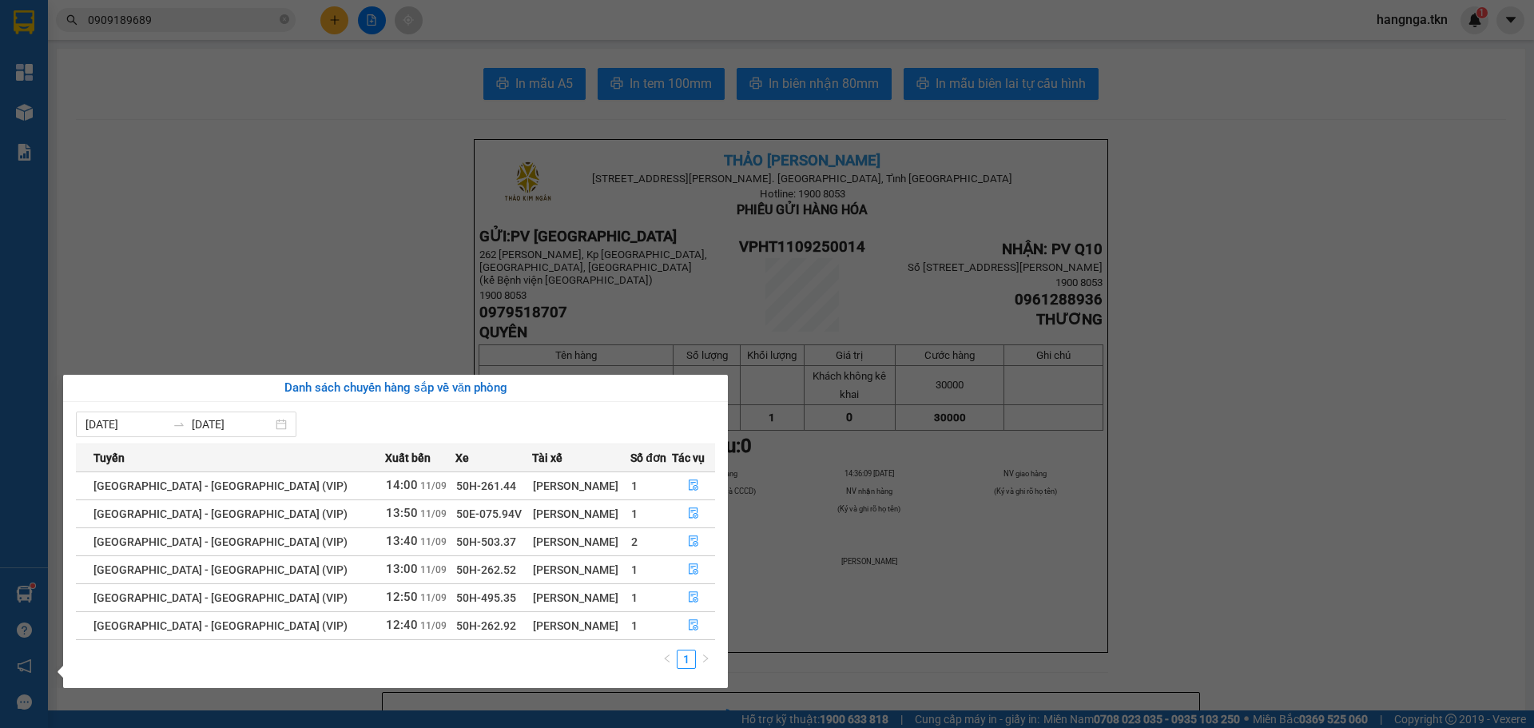
click at [330, 260] on section "Kết quả tìm kiếm ( 4 ) Bộ lọc Mã ĐH Trạng thái Món hàng Thu hộ Tổng cước Chưa c…" at bounding box center [767, 364] width 1534 height 728
